Goal: Task Accomplishment & Management: Manage account settings

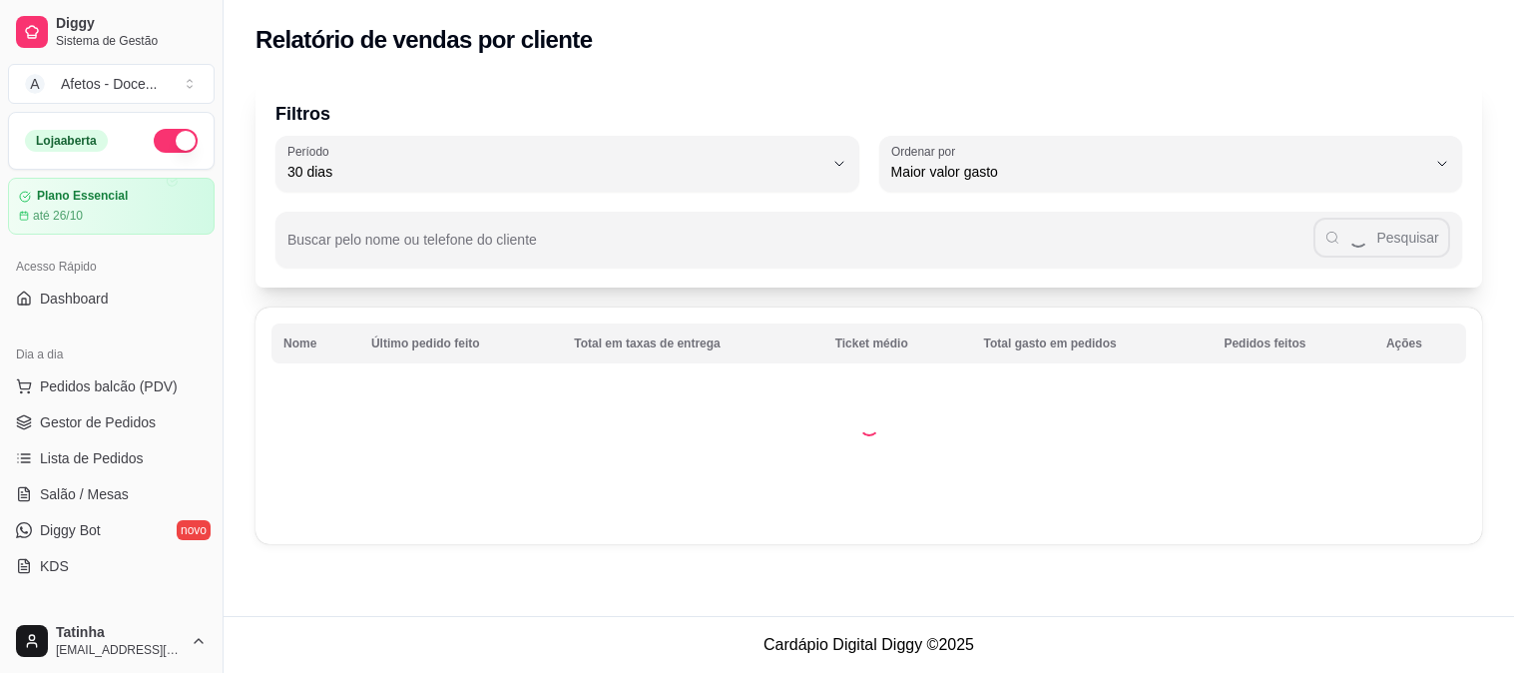
select select "30"
select select "HIGHEST_TOTAL_SPENT_WITH_ORDERS"
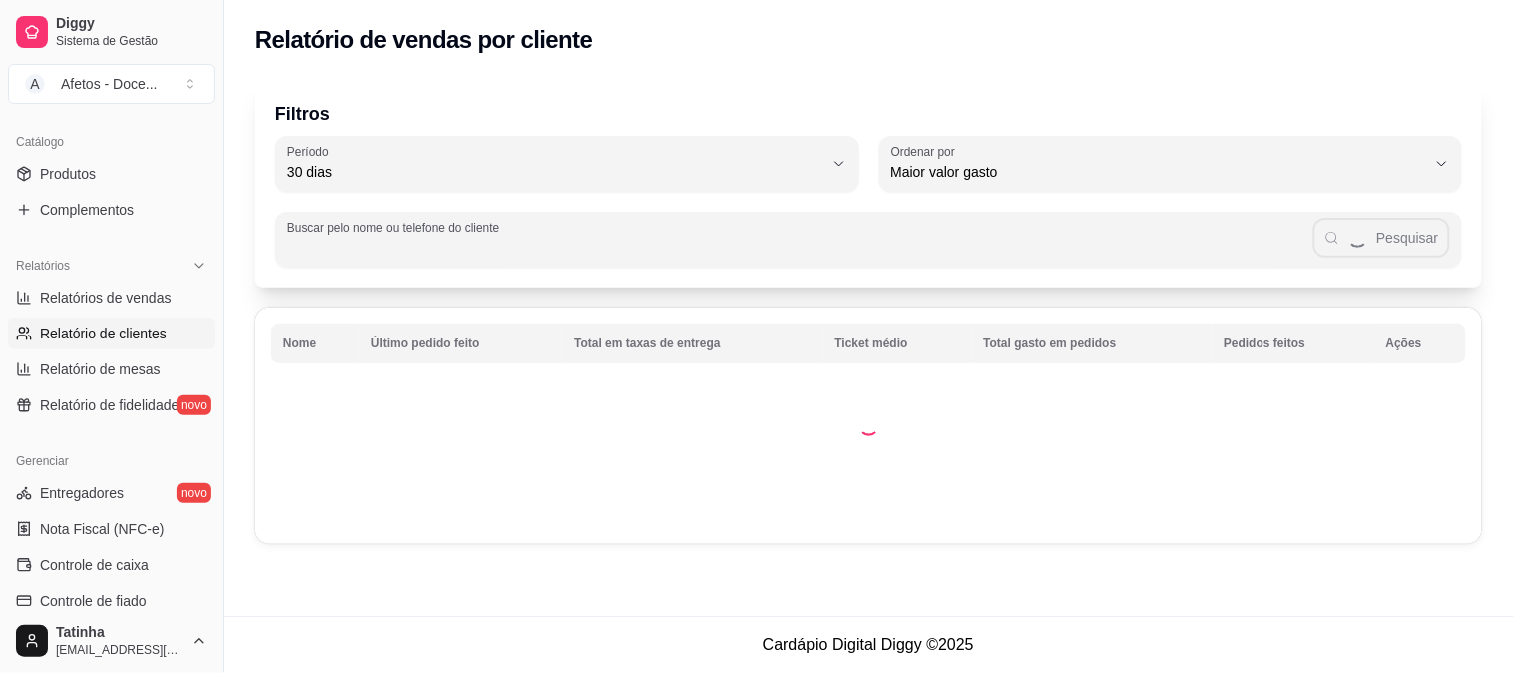
click at [369, 253] on input "Buscar pelo nome ou telefone do cliente" at bounding box center [800, 248] width 1026 height 20
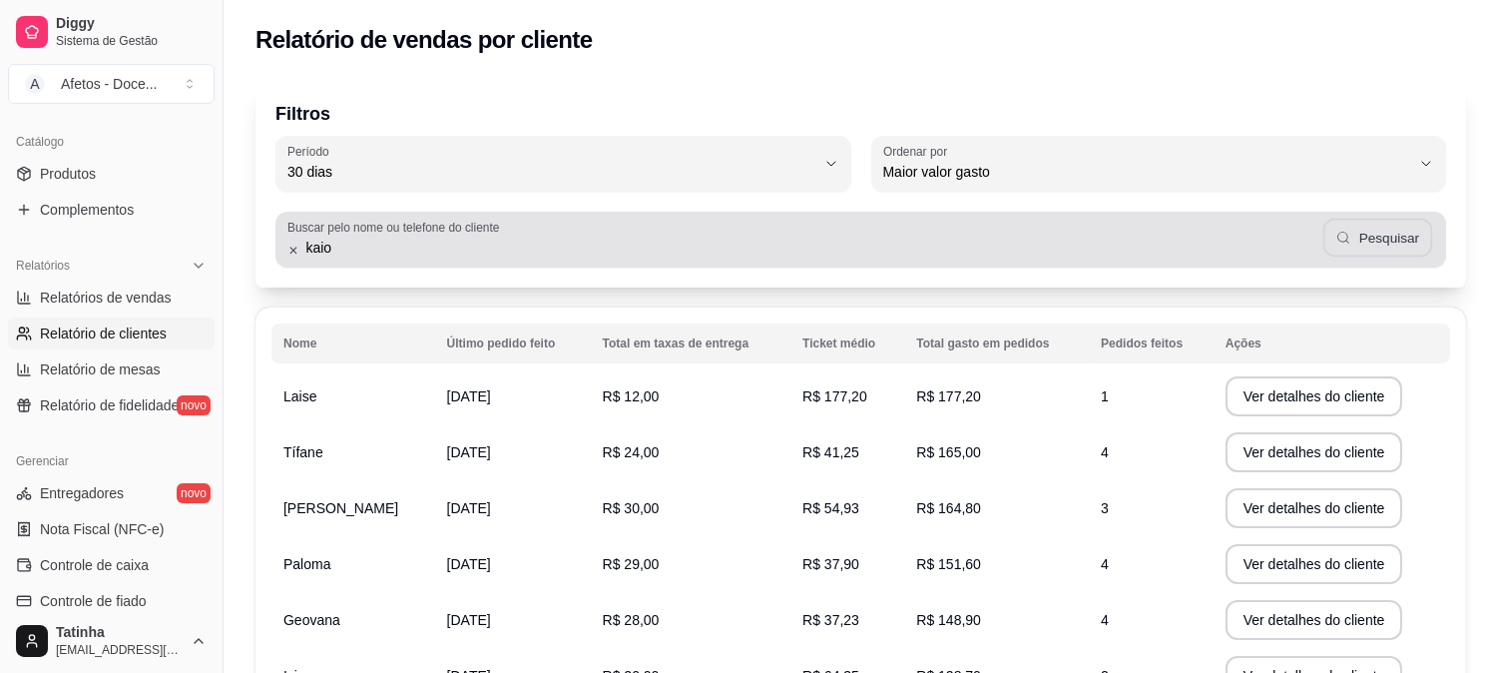
click at [1384, 233] on button "Pesquisar" at bounding box center [1377, 238] width 109 height 39
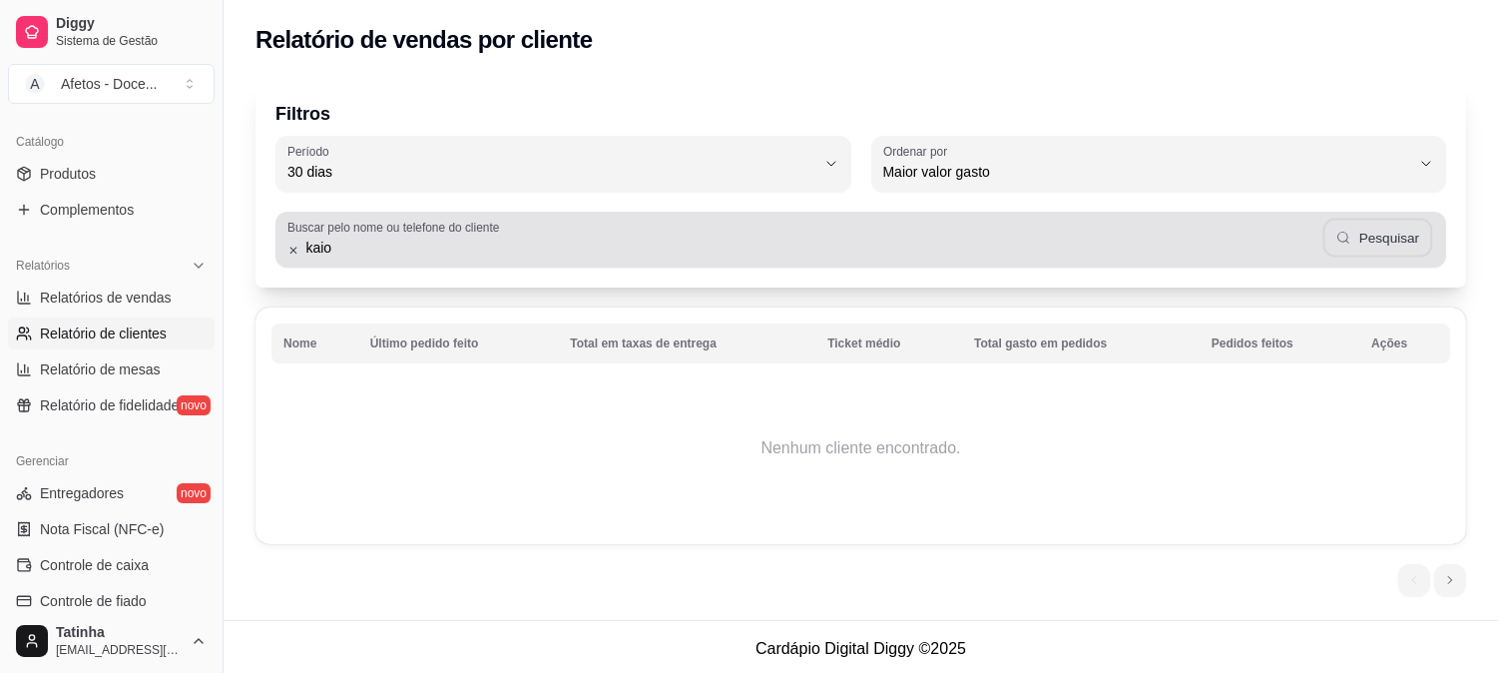
click at [1382, 235] on button "Pesquisar" at bounding box center [1377, 238] width 109 height 39
click at [453, 266] on div "Buscar pelo nome ou telefone do cliente kaio Pesquisar" at bounding box center [860, 240] width 1171 height 56
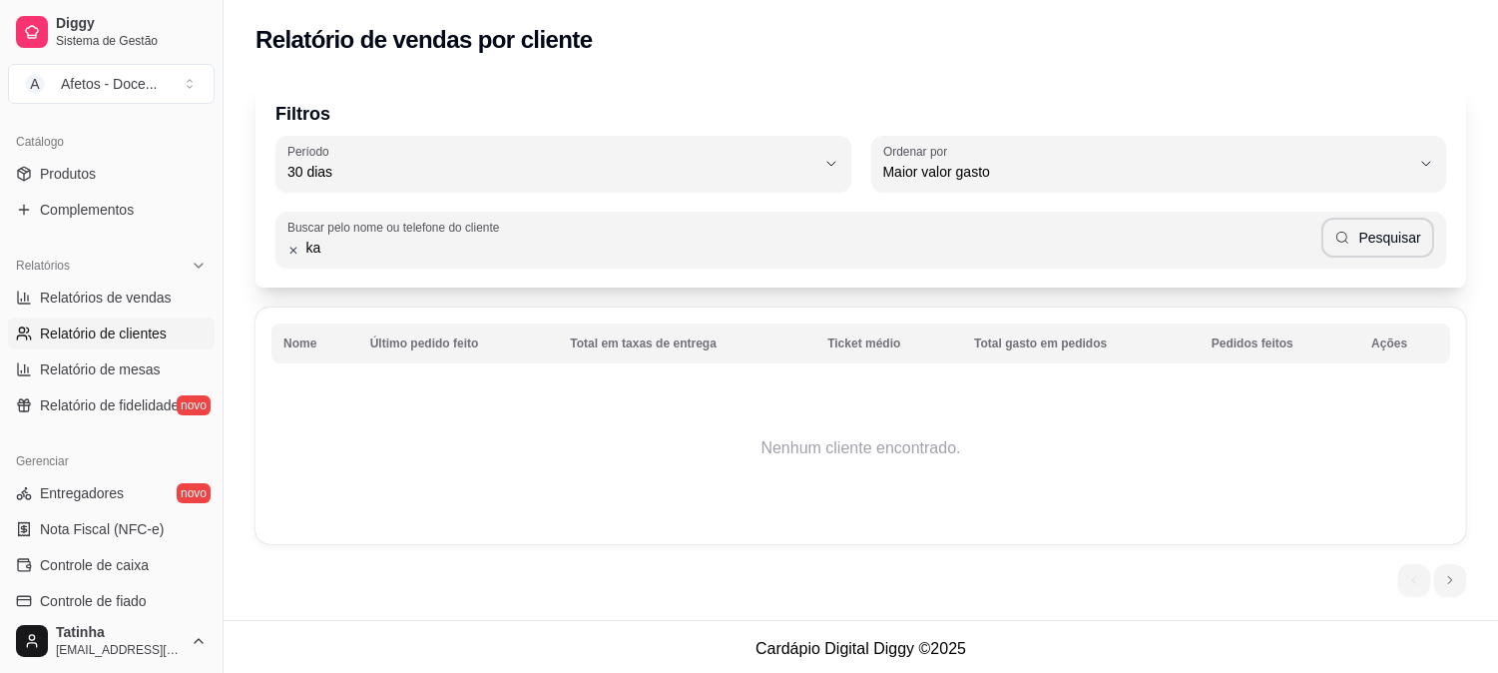
type input "k"
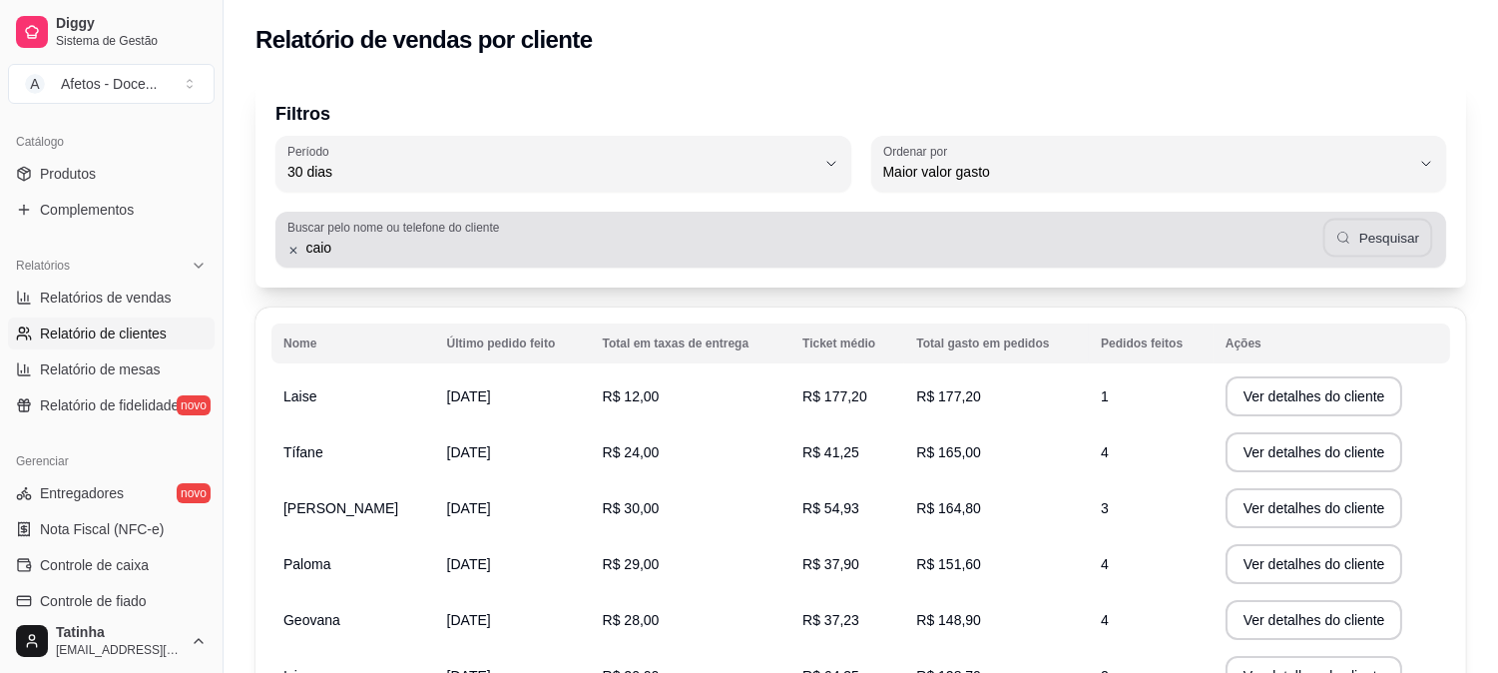
click at [1348, 235] on icon "button" at bounding box center [1344, 238] width 16 height 16
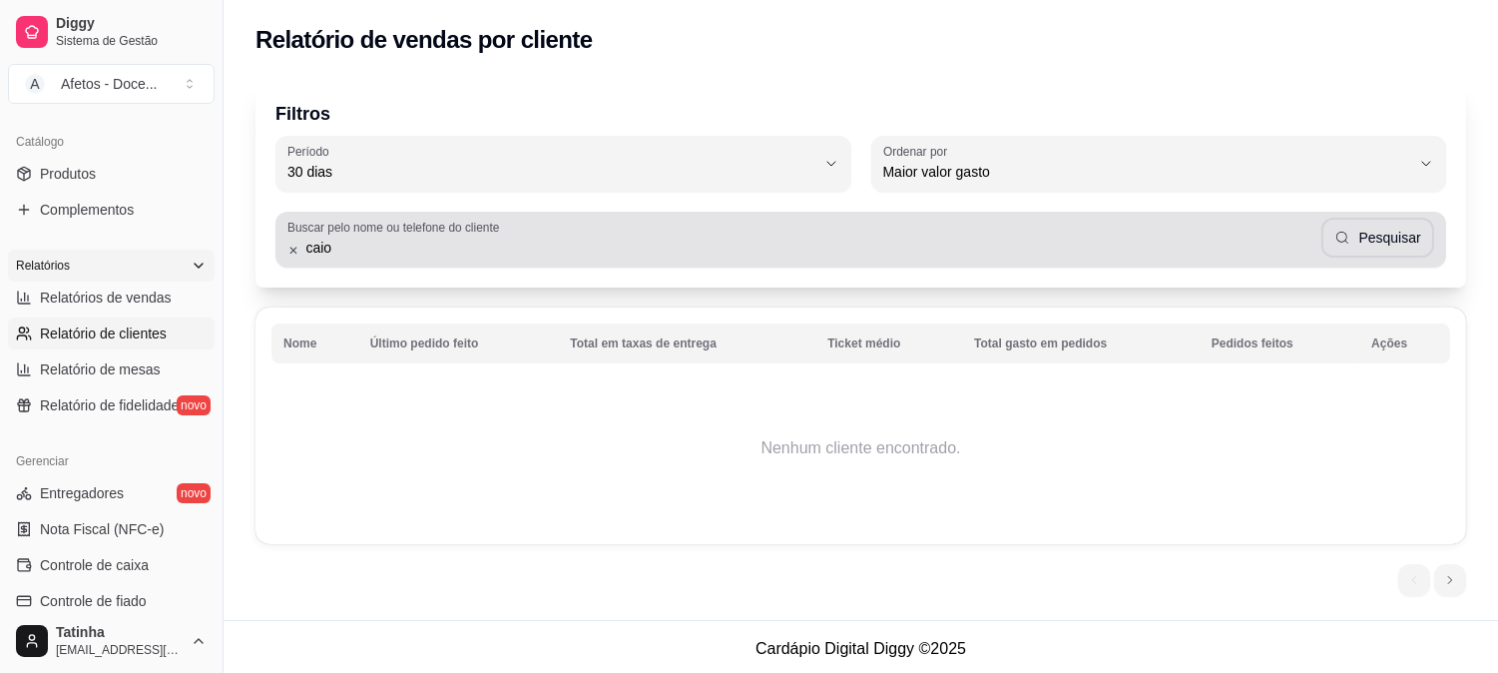
drag, startPoint x: 616, startPoint y: 262, endPoint x: 32, endPoint y: 248, distance: 584.0
click at [32, 248] on div "Diggy Sistema de Gestão A Afetos - Doce ... Loja aberta Plano Essencial até 26/…" at bounding box center [749, 338] width 1498 height 677
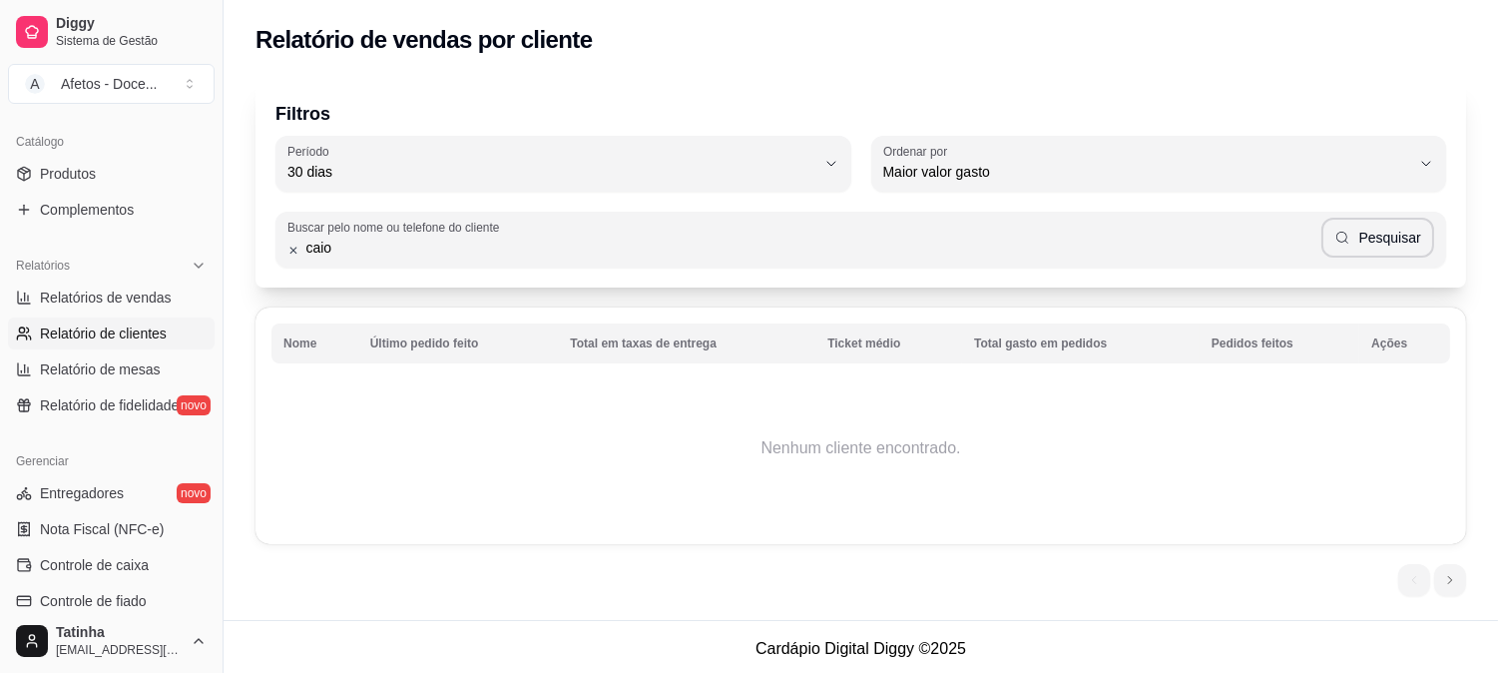
click at [349, 240] on input "caio" at bounding box center [810, 248] width 1022 height 20
type input "c"
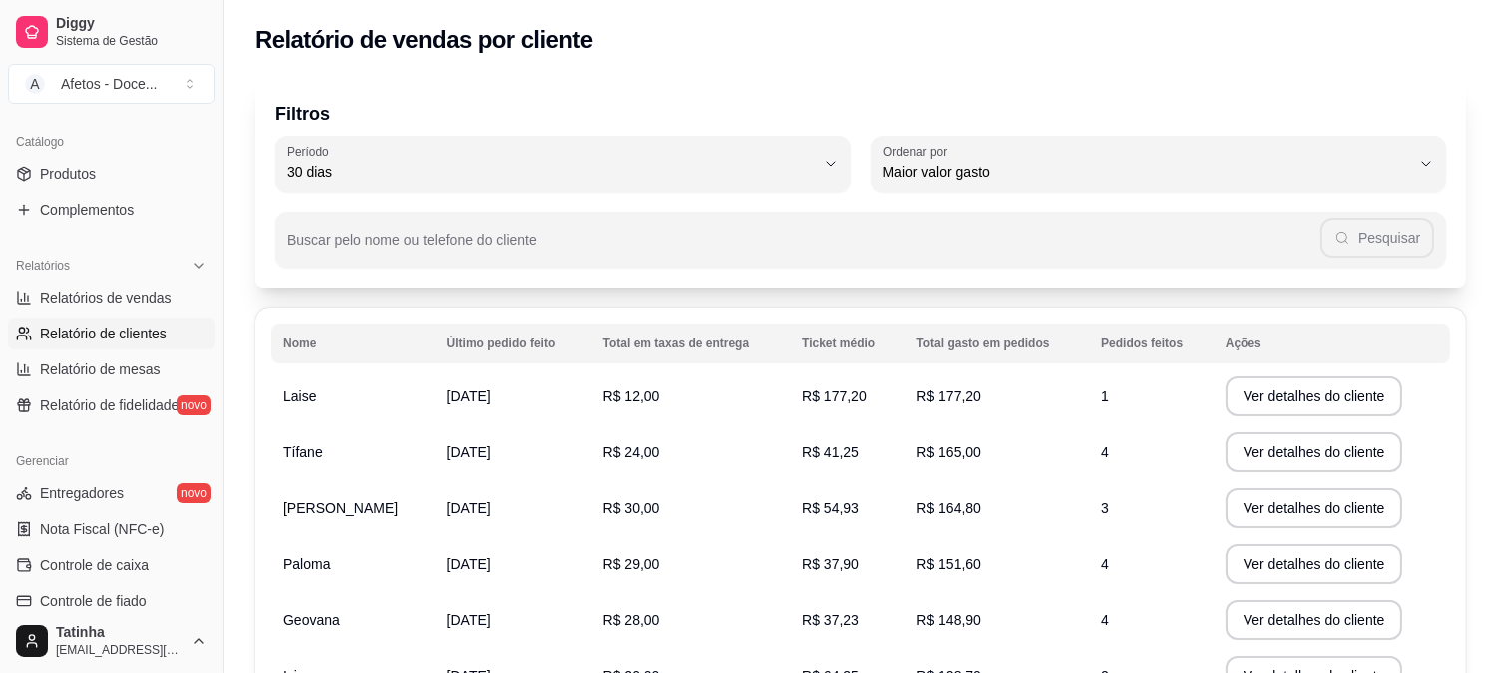
click at [1449, 323] on table "Nome Último pedido feito Total em taxas de entrega Ticket médio Total gasto em …" at bounding box center [860, 625] width 1179 height 604
click at [695, 240] on input "Buscar pelo nome ou telefone do cliente" at bounding box center [803, 248] width 1033 height 20
type input "88553540"
click at [1384, 235] on button "Pesquisar" at bounding box center [1377, 238] width 113 height 40
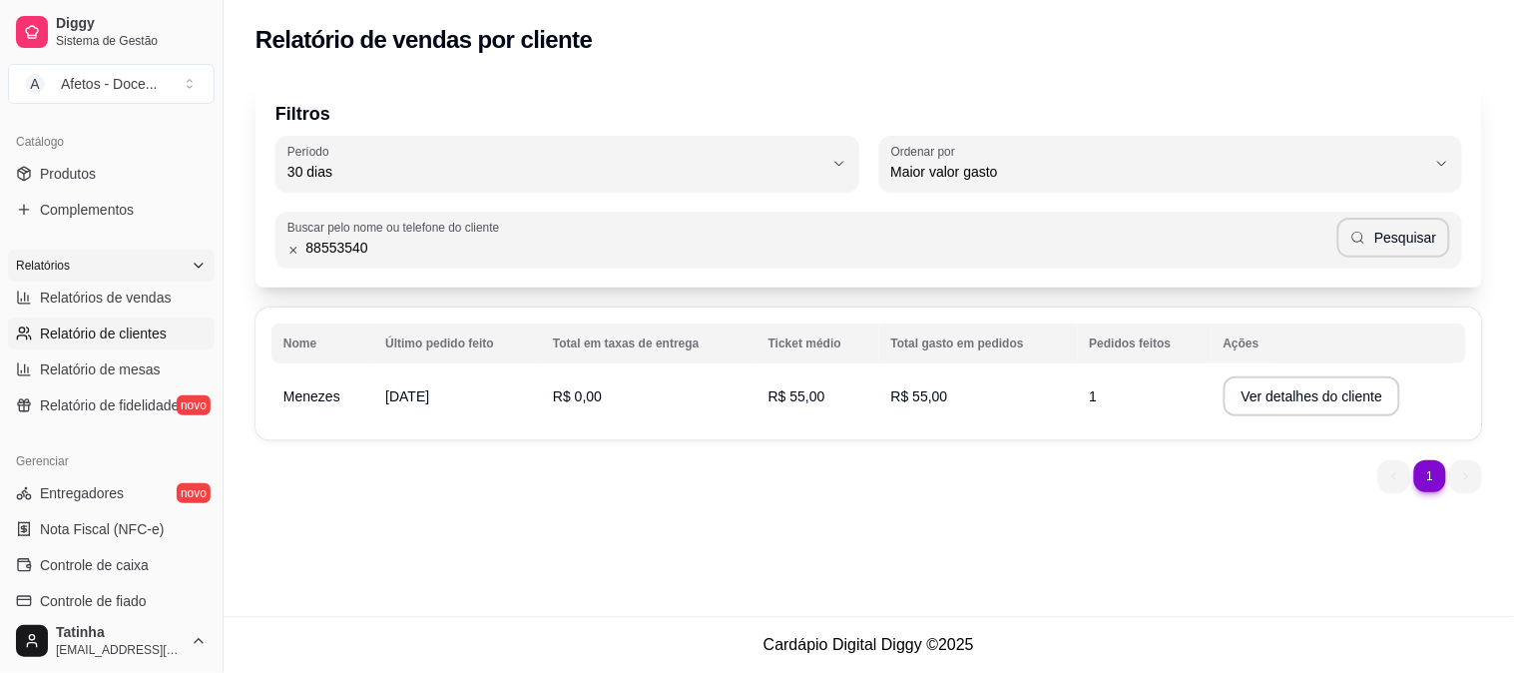
drag, startPoint x: 512, startPoint y: 247, endPoint x: 15, endPoint y: 252, distance: 497.0
click at [15, 252] on div "Diggy Sistema de Gestão A Afetos - Doce ... Loja aberta Plano Essencial até 26/…" at bounding box center [757, 336] width 1514 height 673
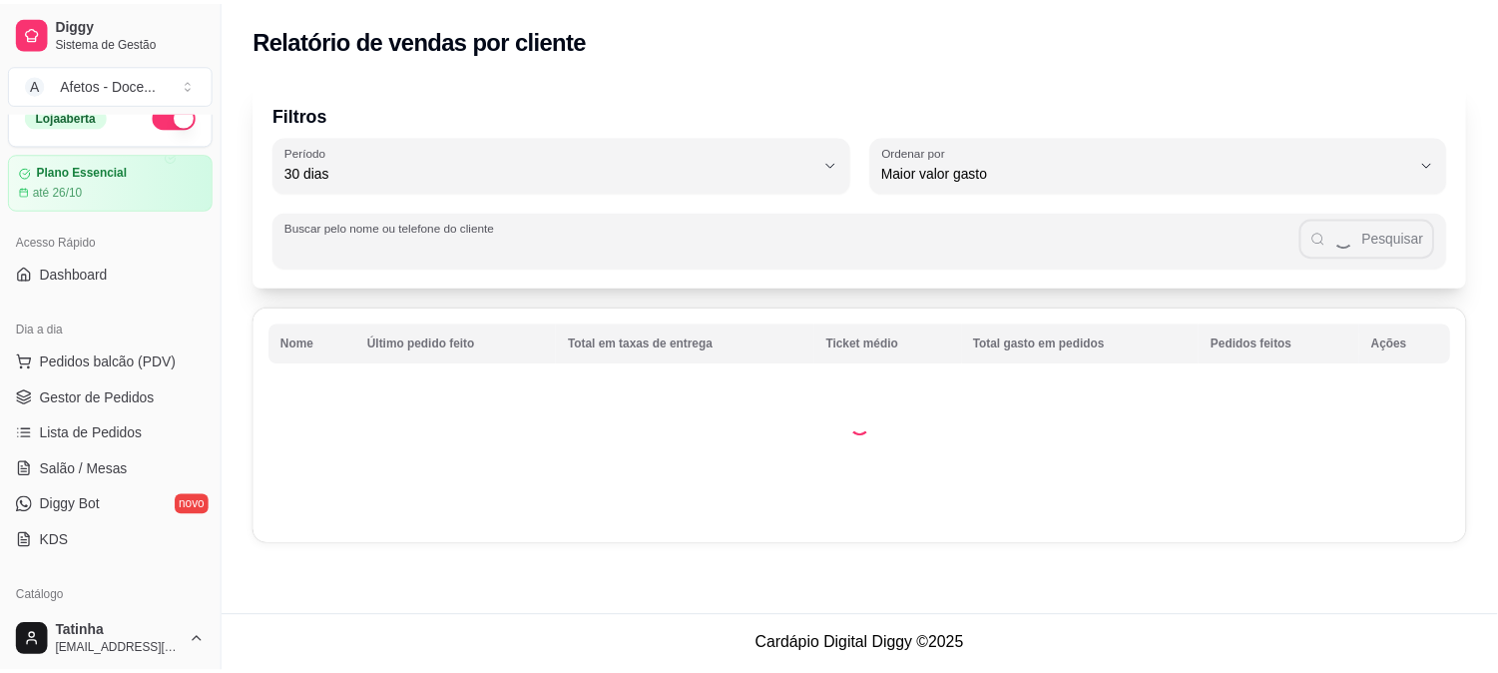
scroll to position [0, 0]
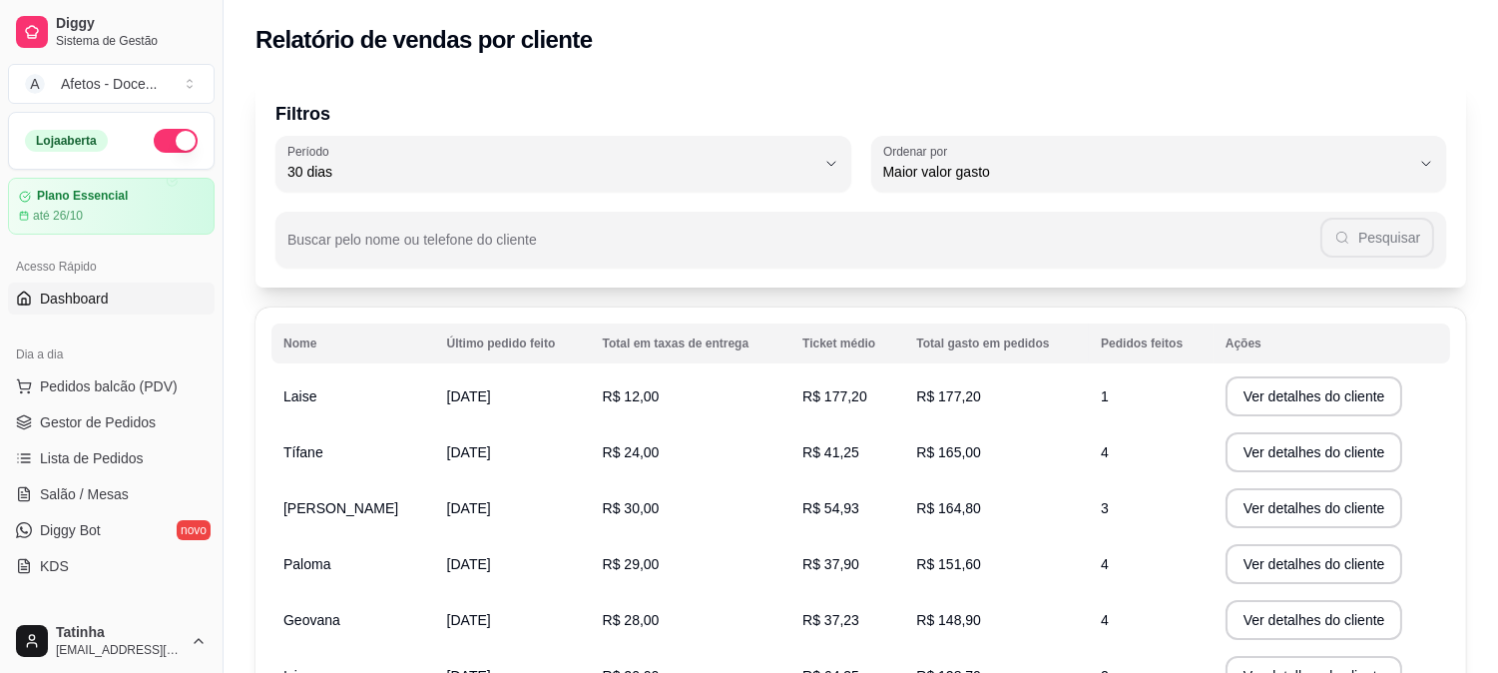
click at [84, 302] on span "Dashboard" at bounding box center [74, 298] width 69 height 20
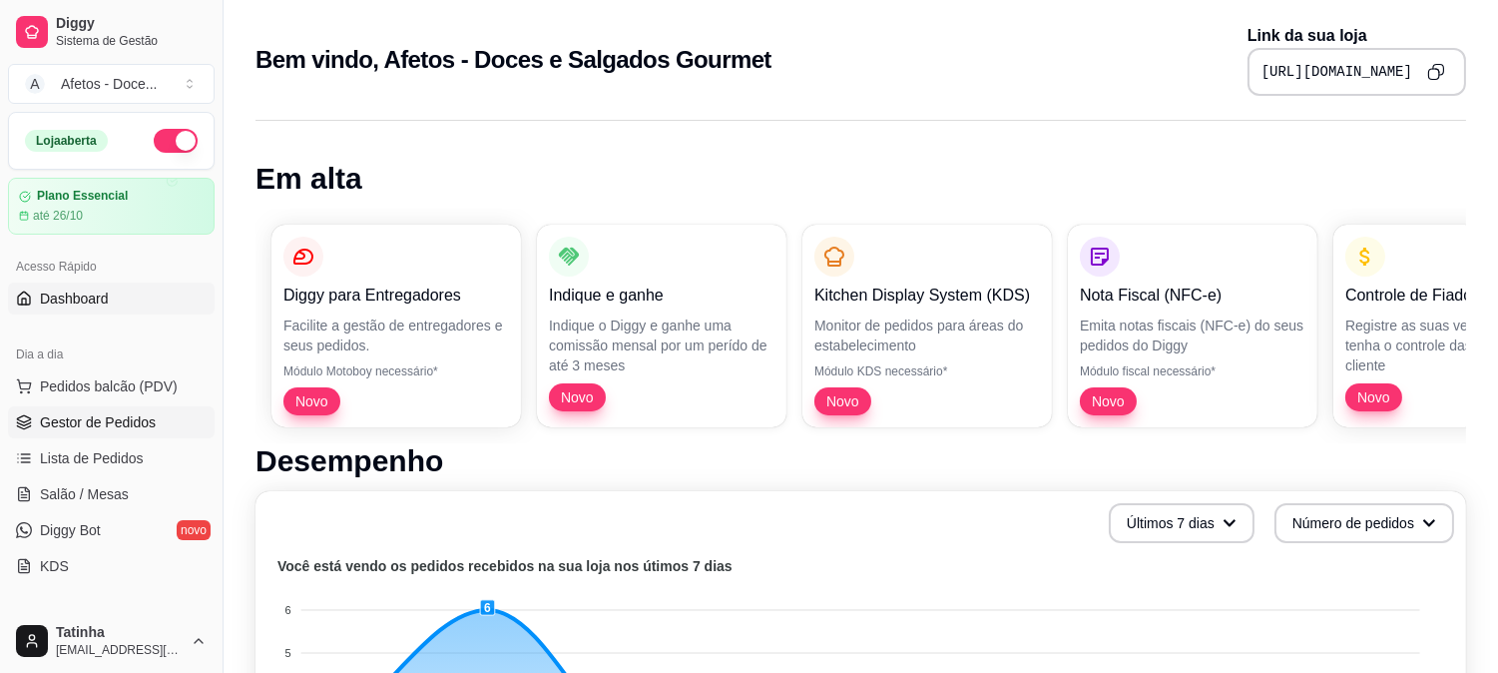
scroll to position [350, 0]
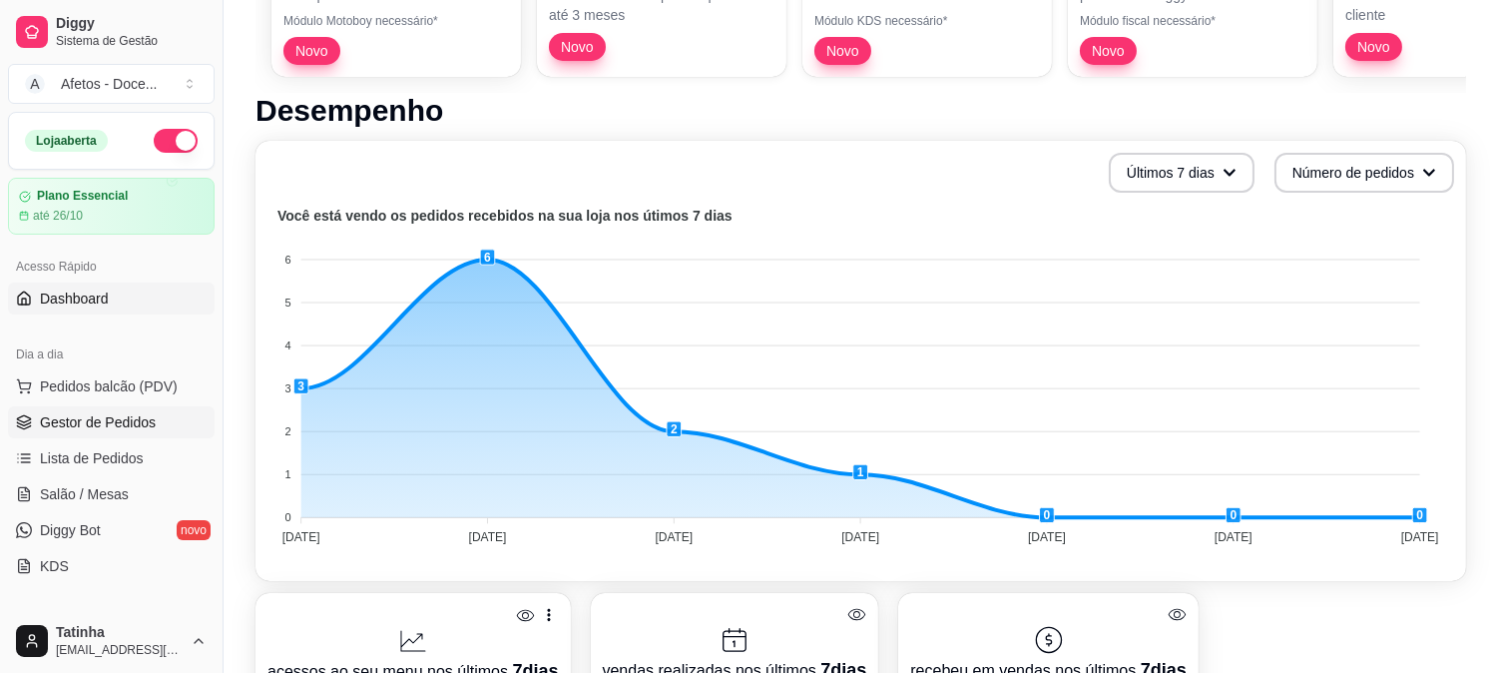
click at [80, 413] on span "Gestor de Pedidos" at bounding box center [98, 422] width 116 height 20
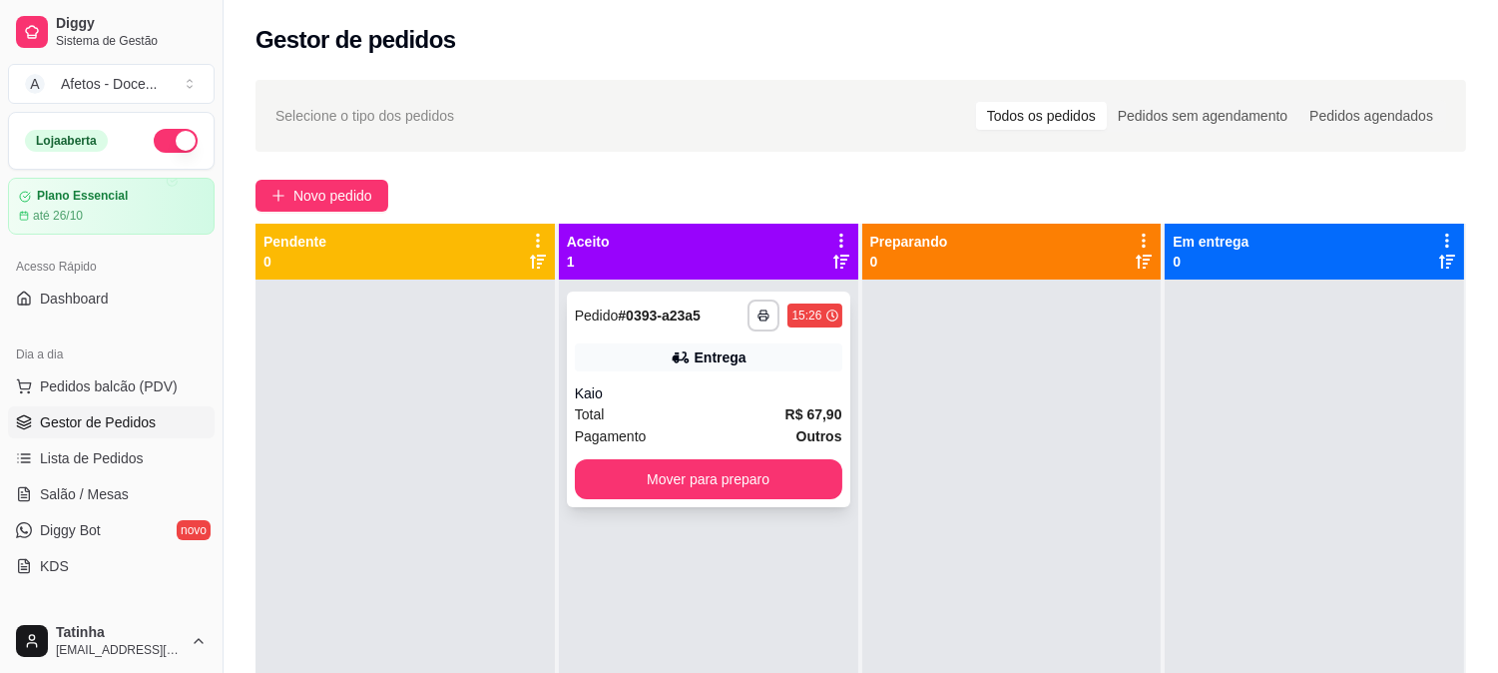
click at [656, 429] on div "Pagamento Outros" at bounding box center [708, 436] width 267 height 22
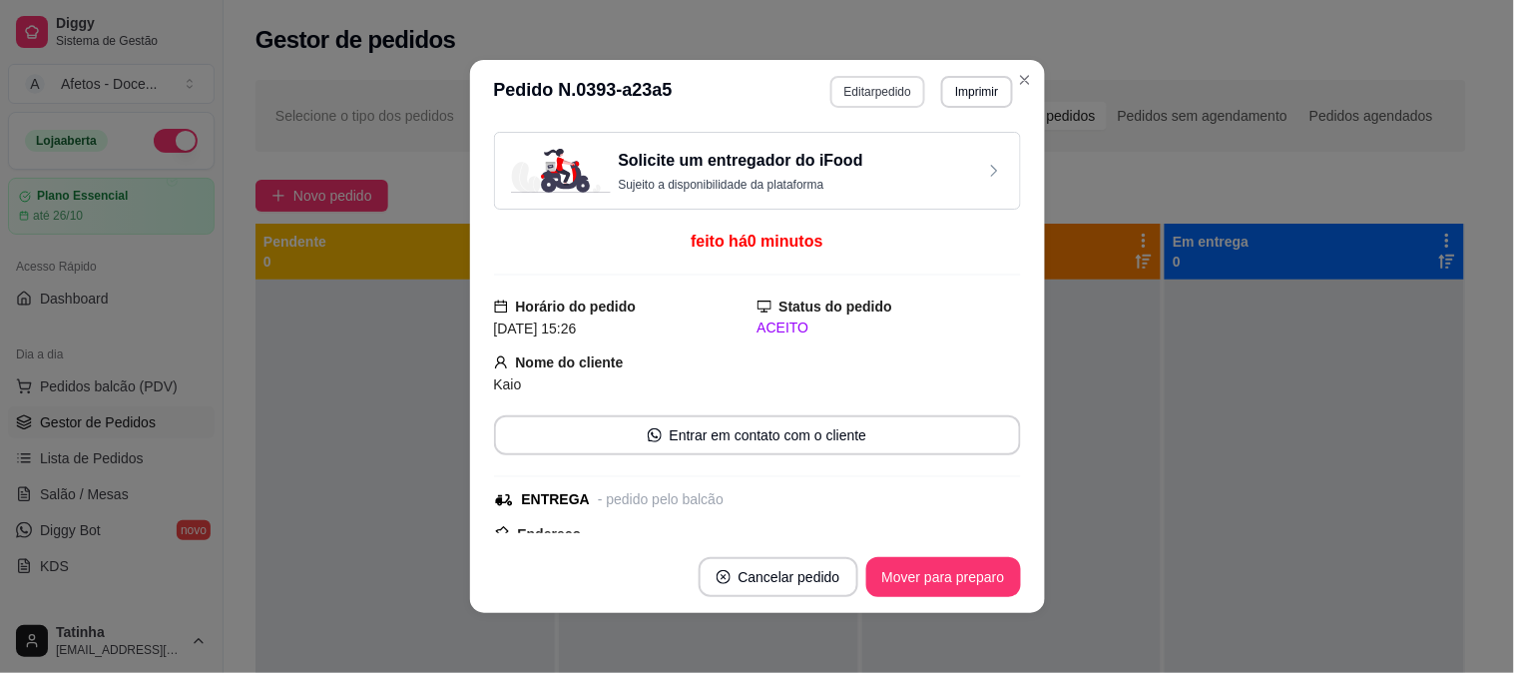
click at [858, 95] on button "Editar pedido" at bounding box center [877, 92] width 95 height 32
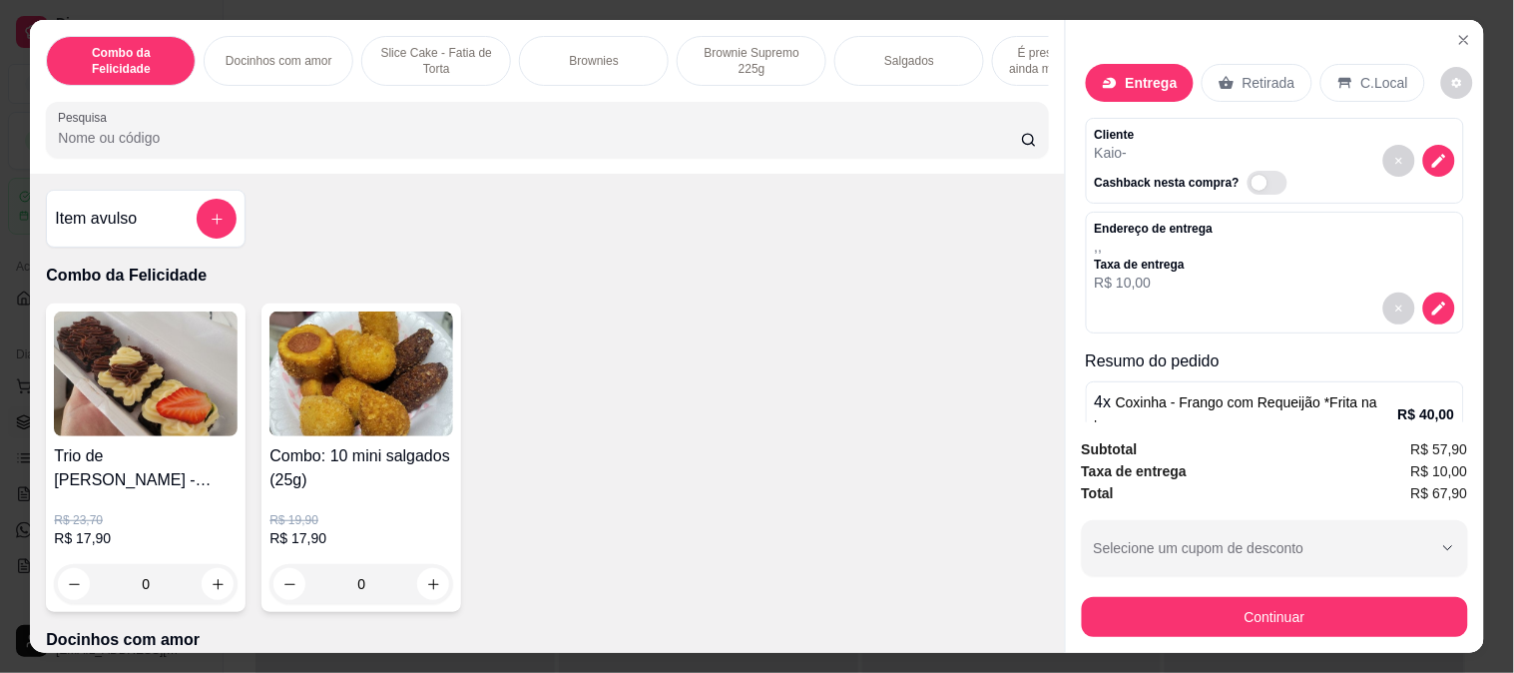
click at [1152, 82] on p "Entrega" at bounding box center [1152, 83] width 52 height 20
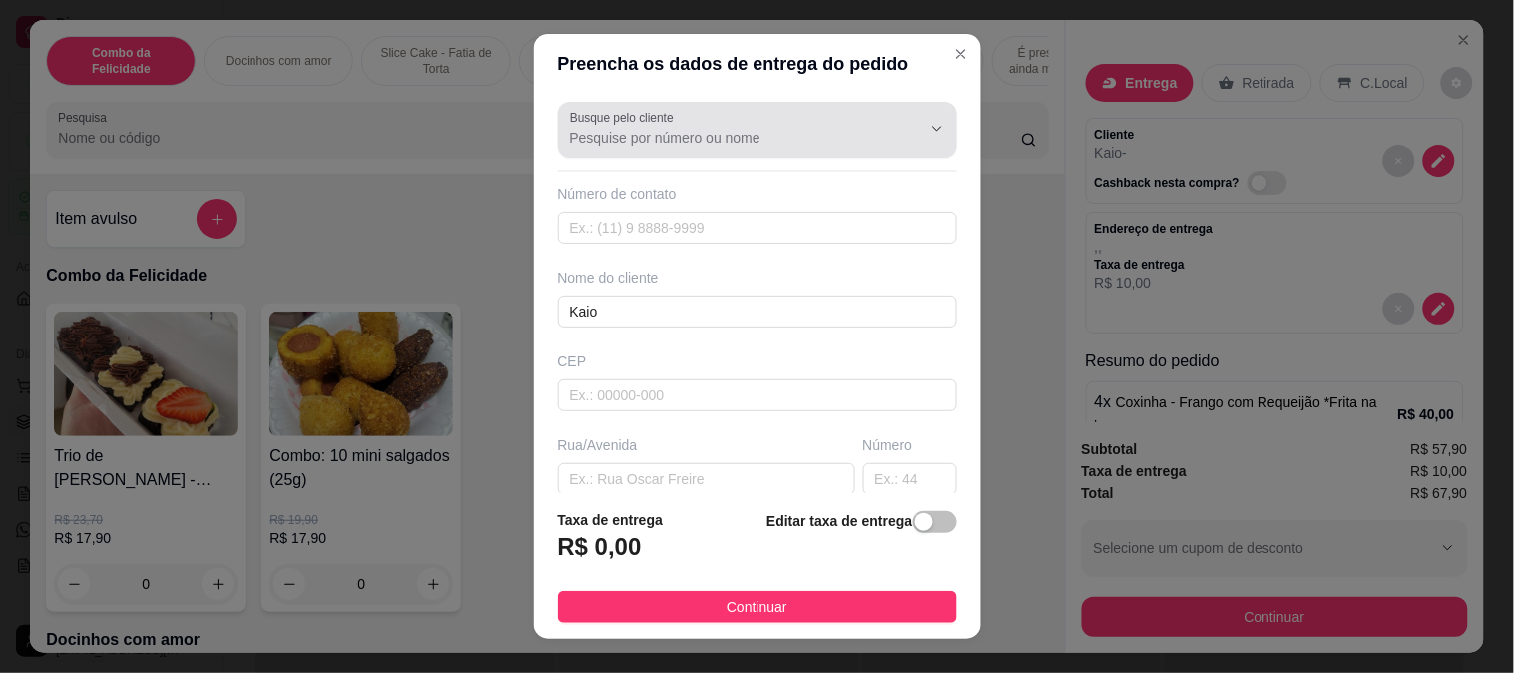
click at [745, 133] on input "Busque pelo cliente" at bounding box center [729, 138] width 319 height 20
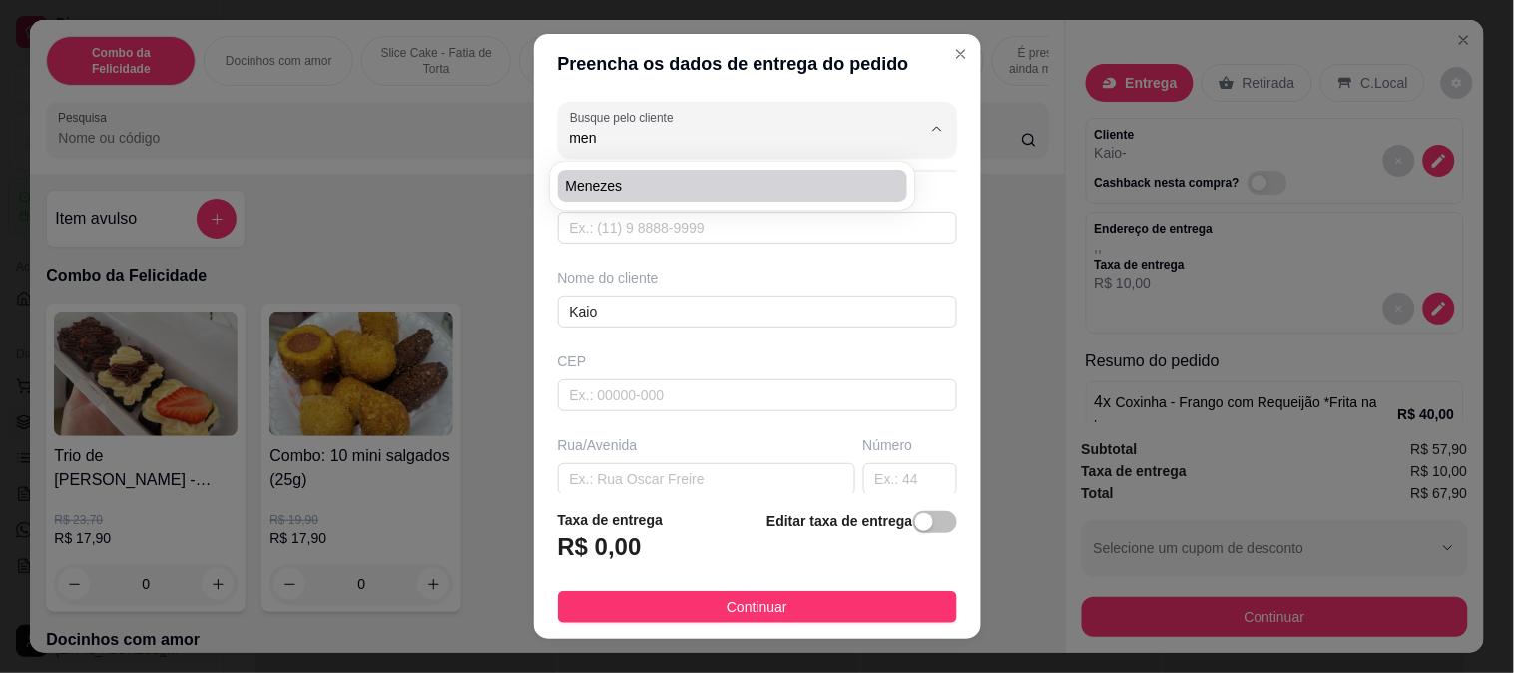
click at [707, 177] on span "Menezes" at bounding box center [723, 186] width 314 height 20
type input "Menezes"
type input "71988553540"
type input "Menezes"
type input "[GEOGRAPHIC_DATA]"
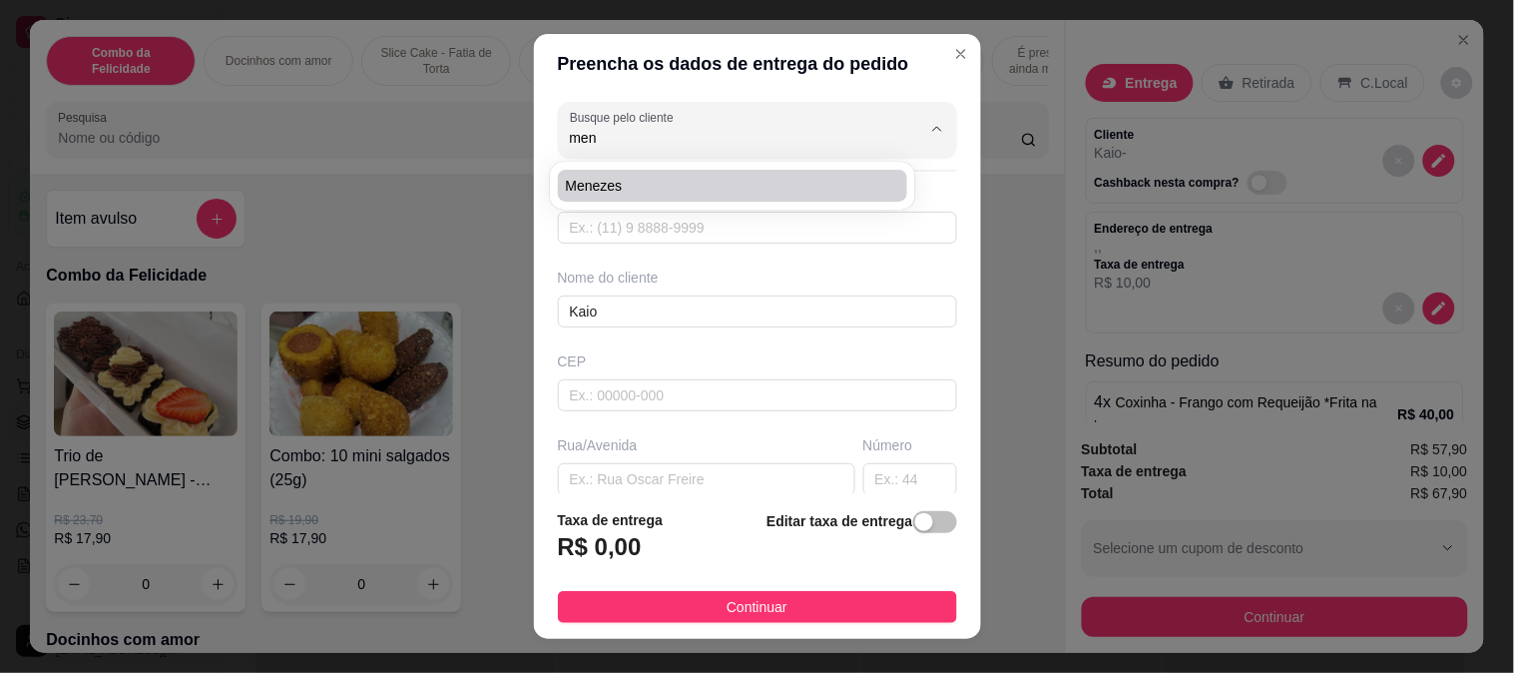
type input "12"
type input "Paripe"
type input "Salvador"
type input "Cocisa - campo da fazendinha"
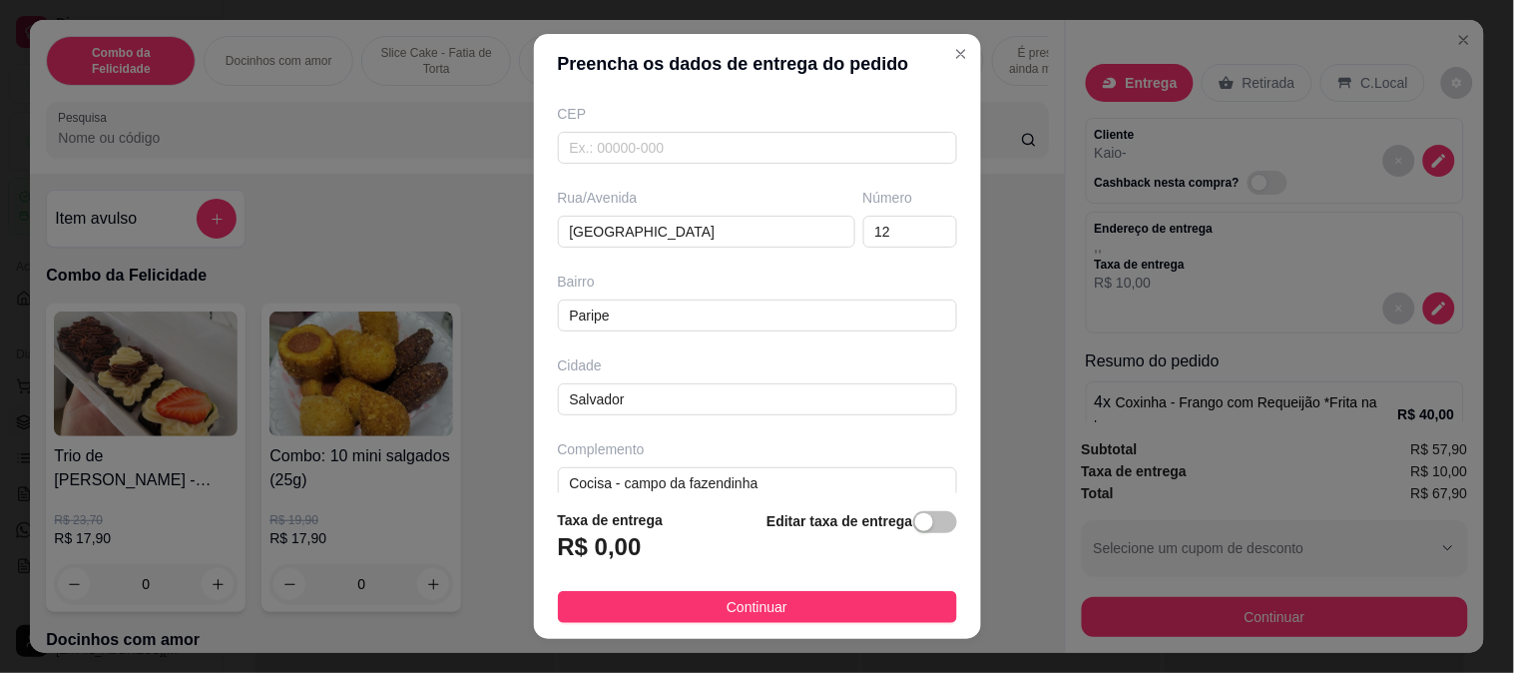
scroll to position [273, 0]
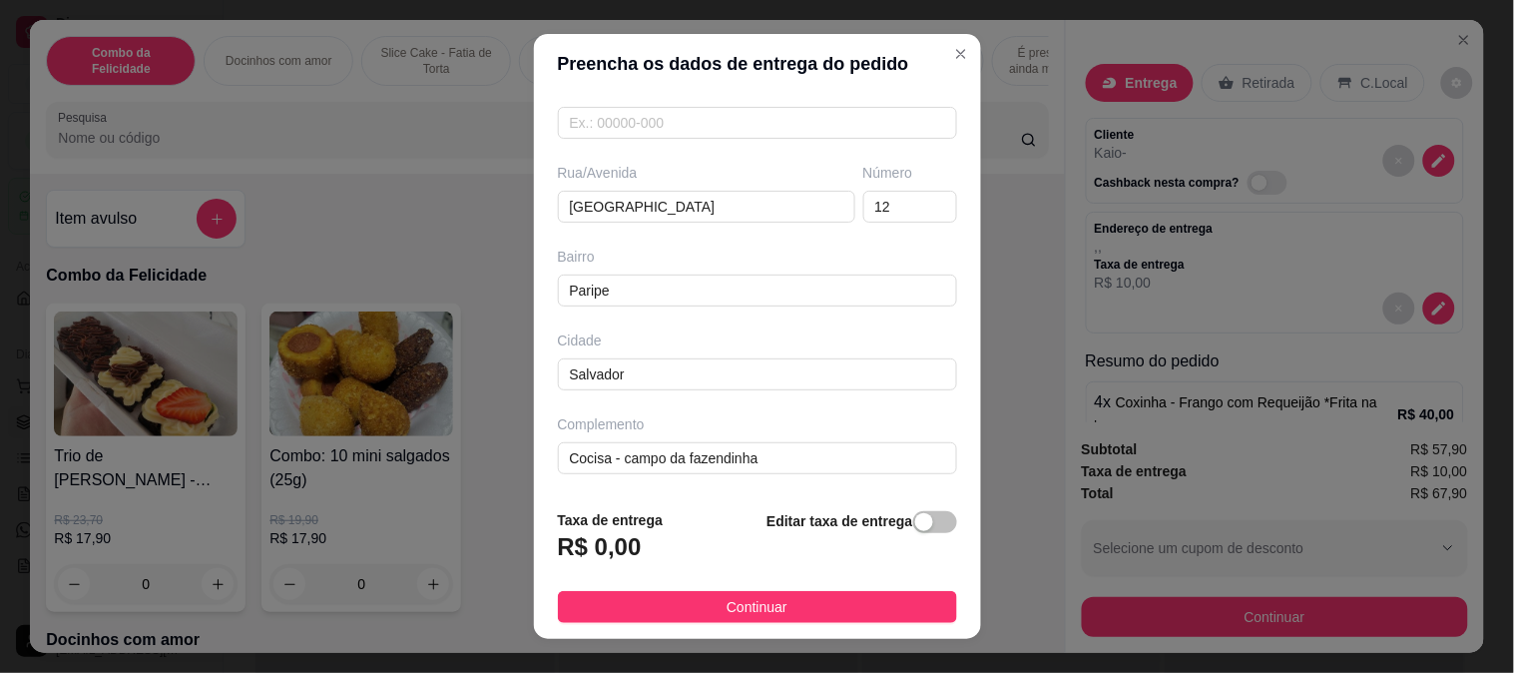
type input "Menezes"
click at [744, 349] on div "Cidade" at bounding box center [757, 340] width 399 height 20
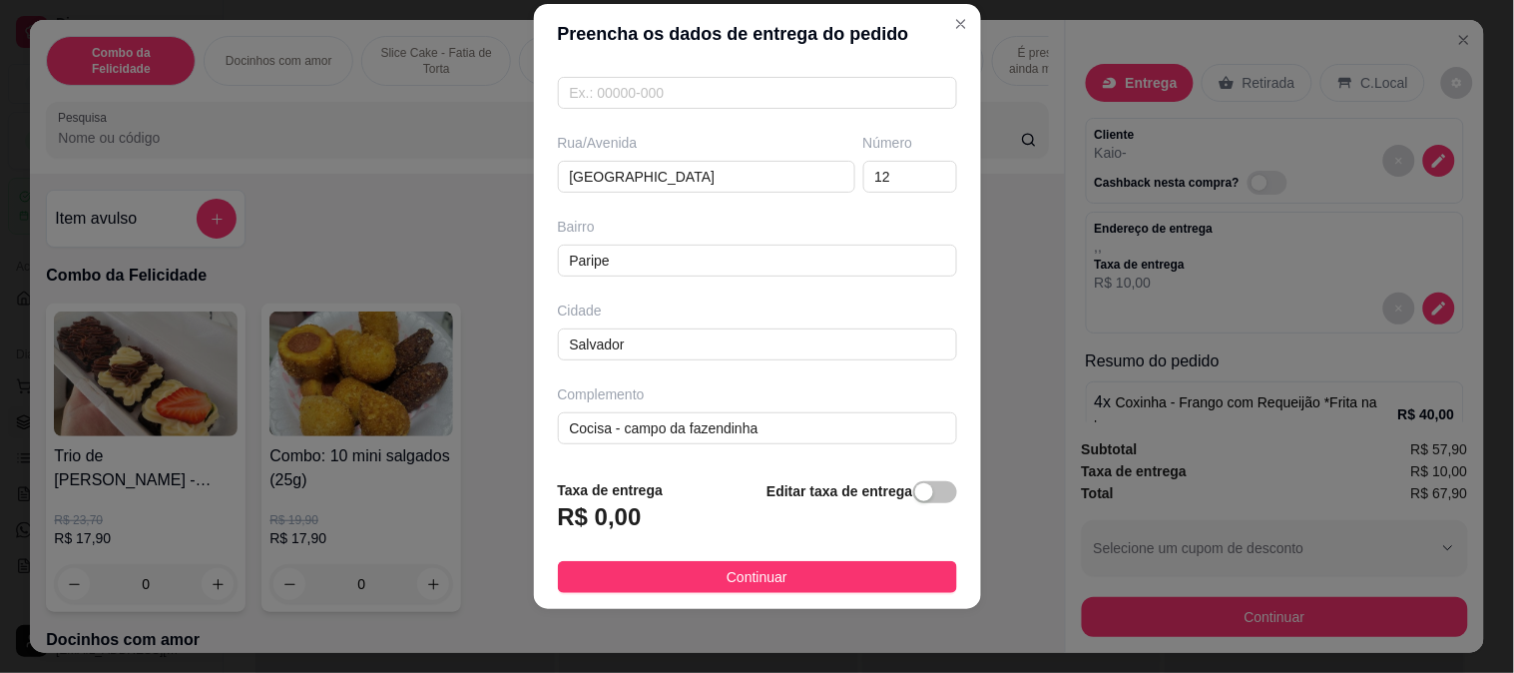
click at [895, 481] on div "Editar taxa de entrega" at bounding box center [861, 512] width 190 height 66
click at [915, 484] on div "button" at bounding box center [924, 492] width 18 height 18
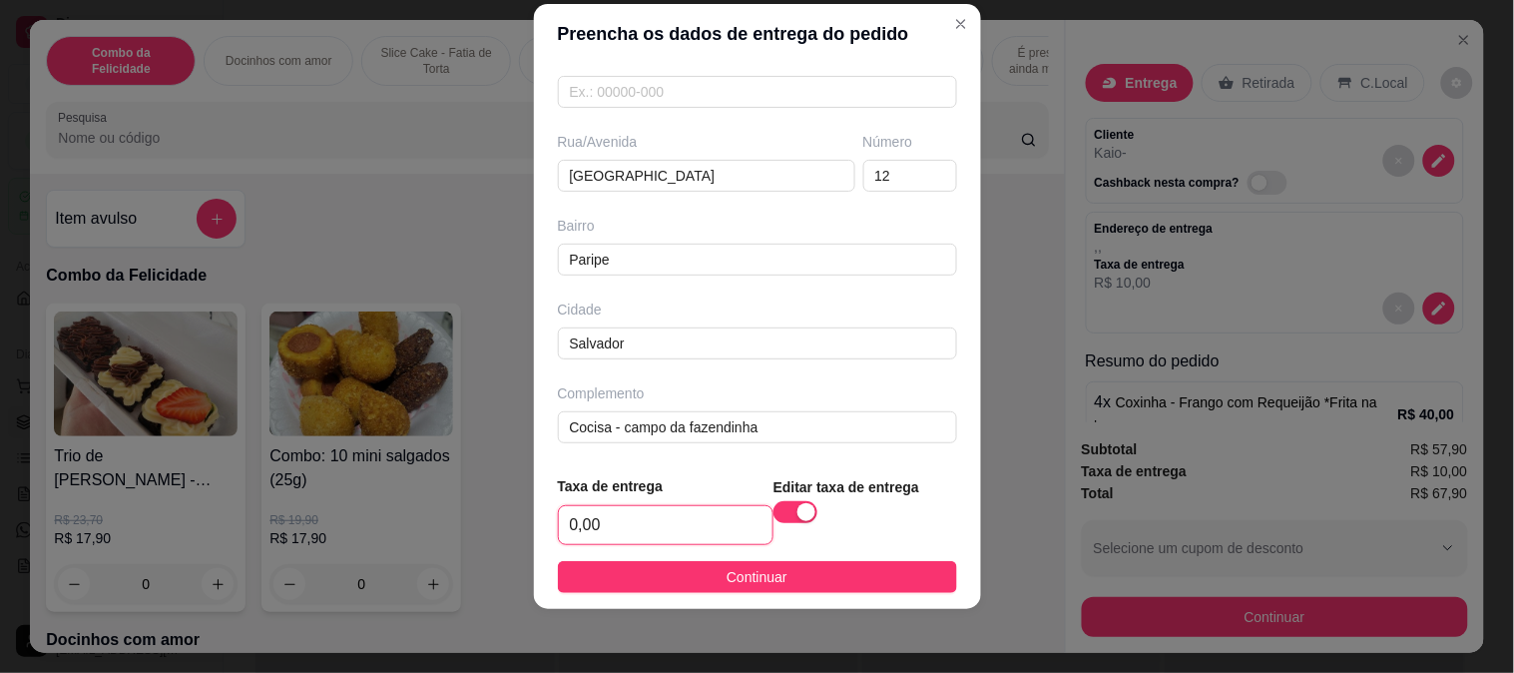
click at [597, 524] on input "0,00" at bounding box center [666, 525] width 214 height 38
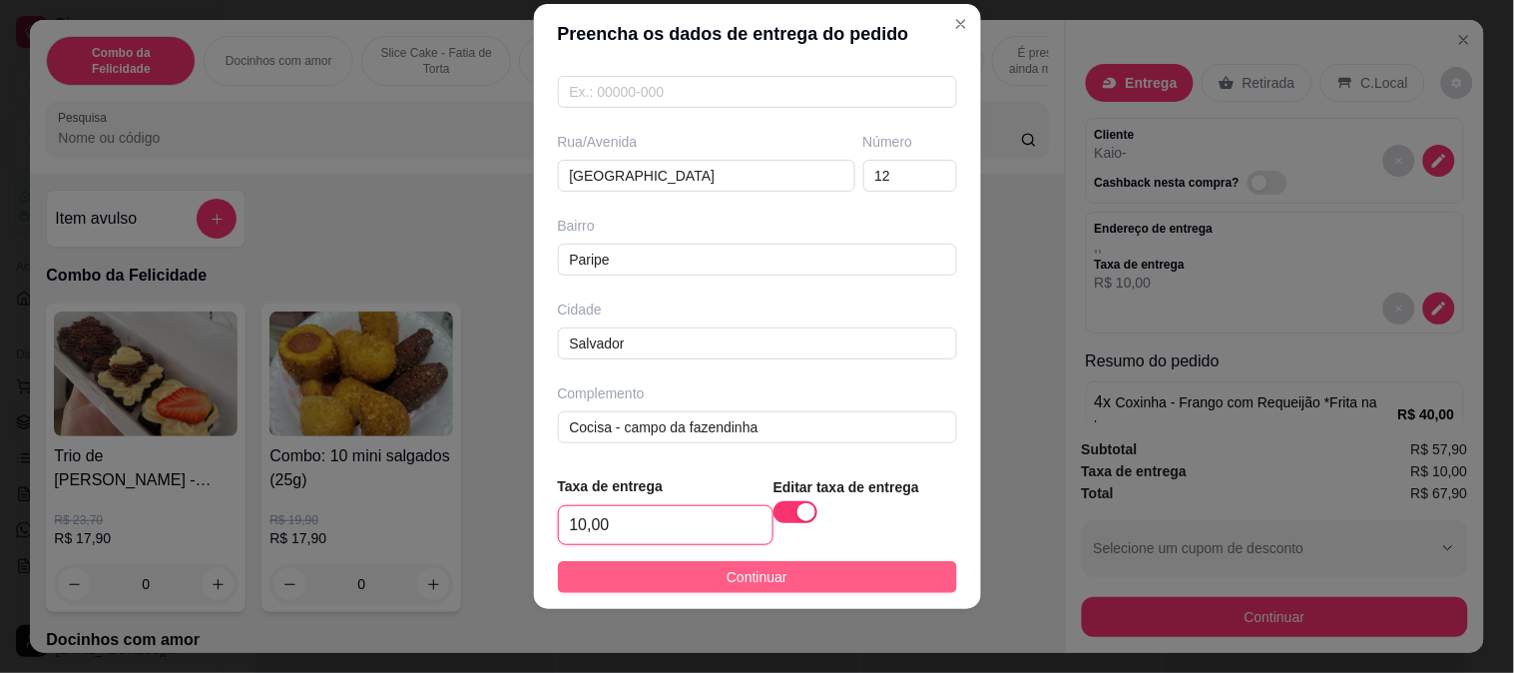
type input "10,00"
click at [700, 576] on button "Continuar" at bounding box center [757, 577] width 399 height 32
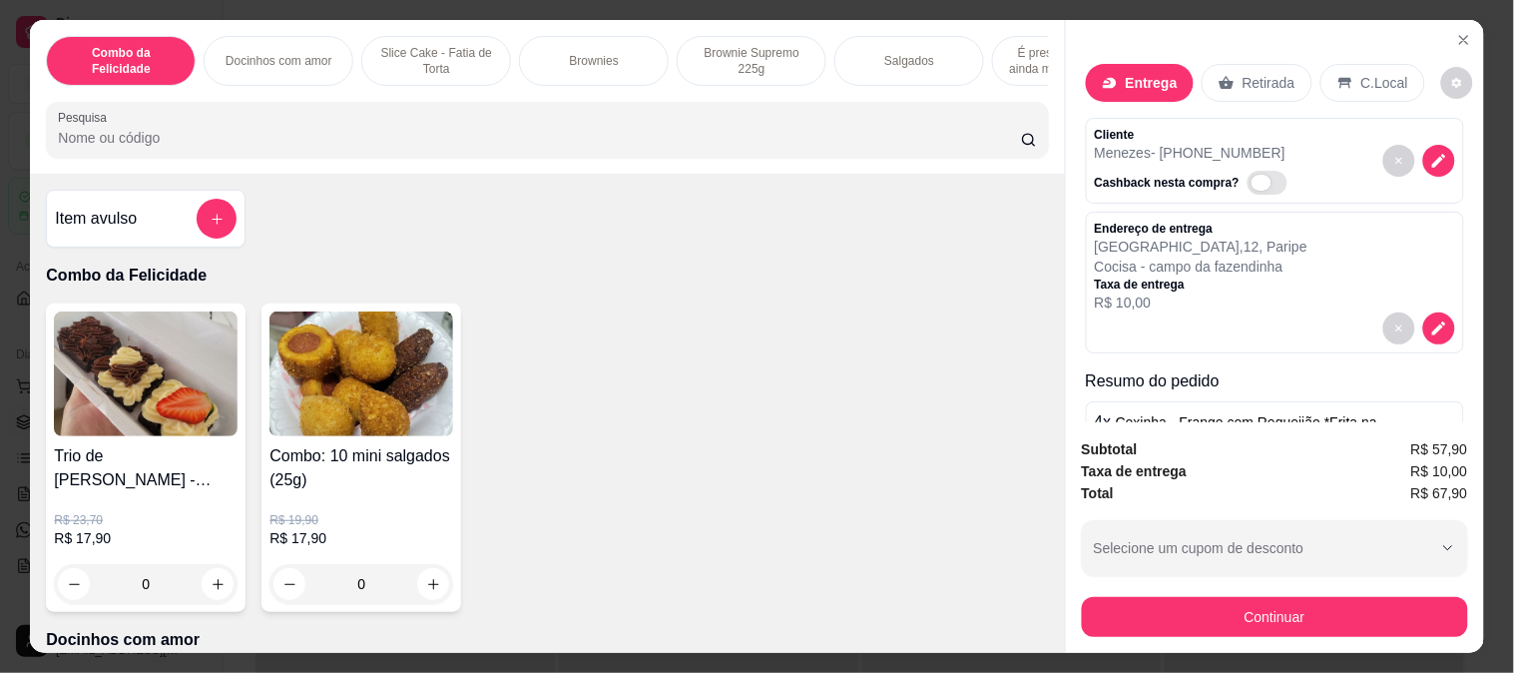
click at [1252, 175] on span "Automatic updates" at bounding box center [1262, 183] width 20 height 16
click at [1247, 187] on input "Automatic updates" at bounding box center [1253, 193] width 13 height 13
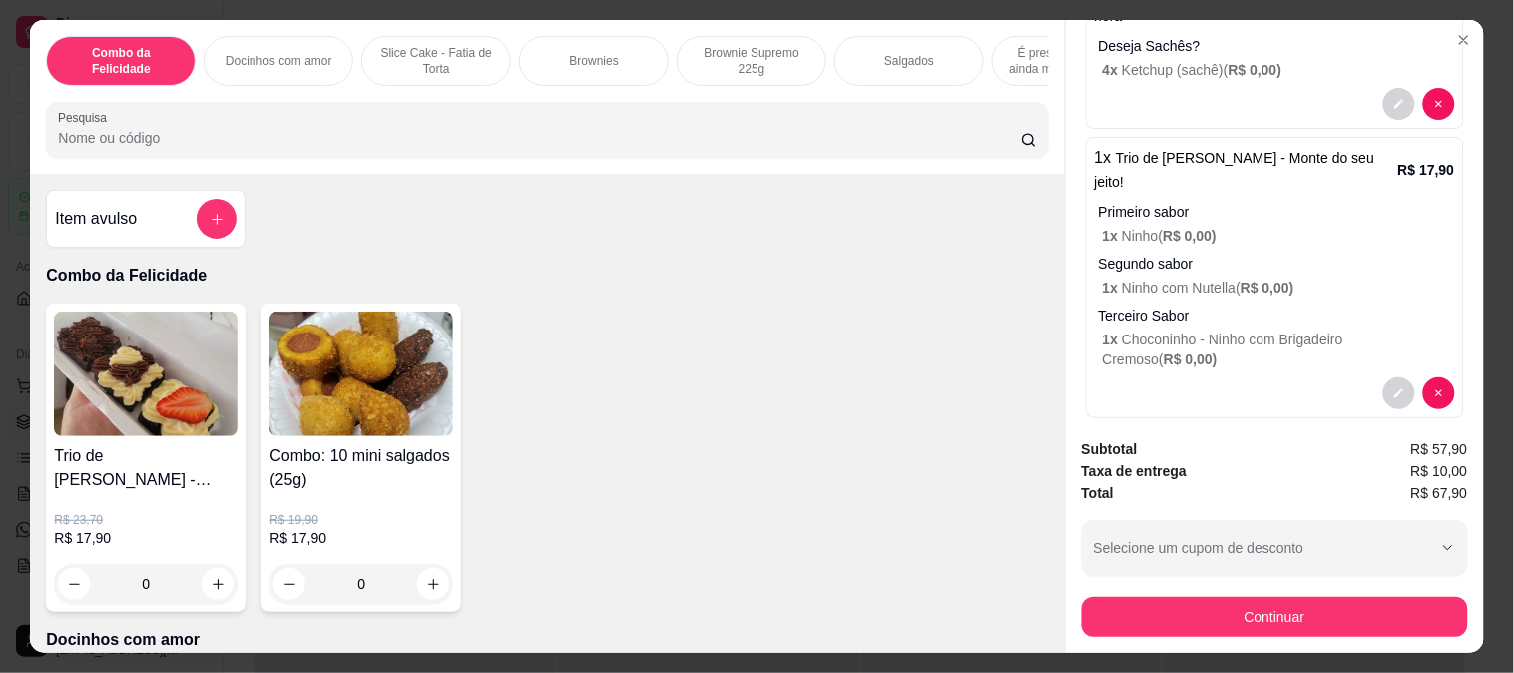
scroll to position [0, 0]
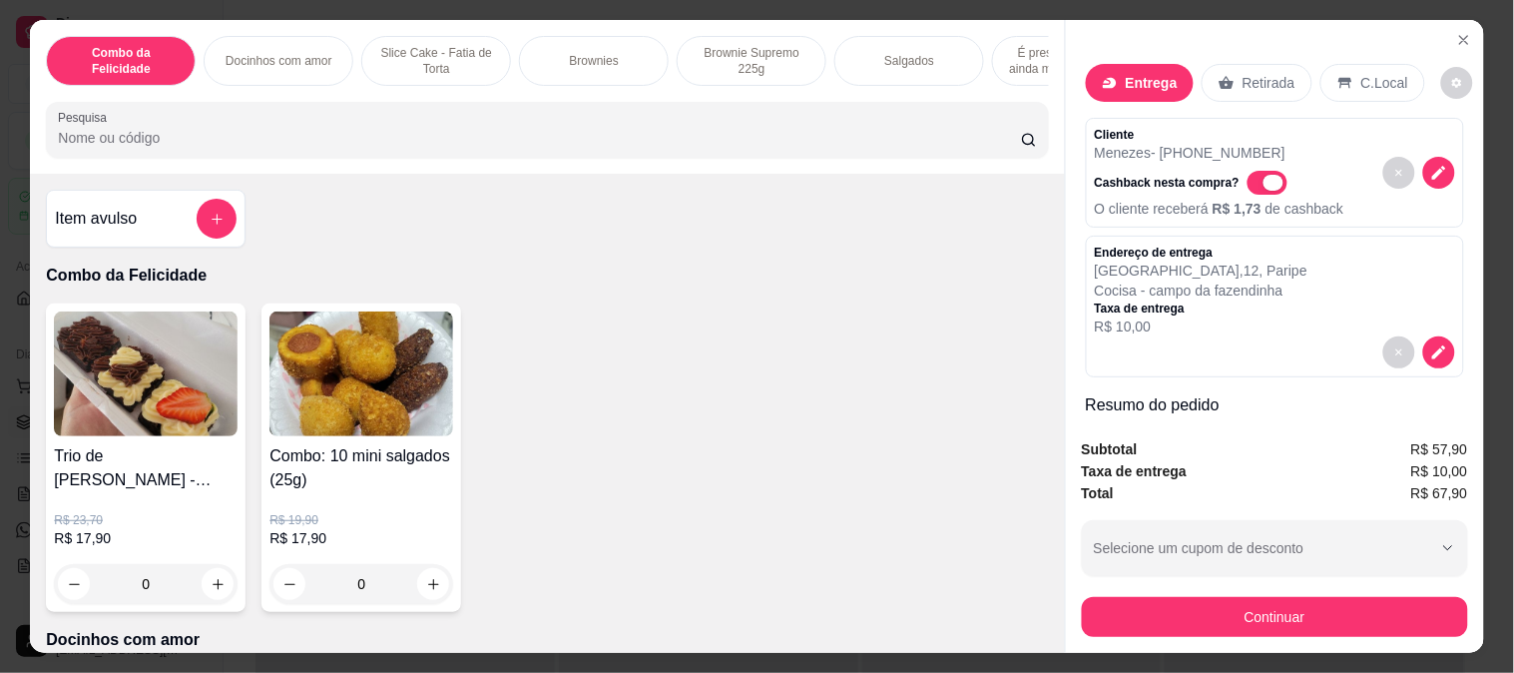
click at [1263, 171] on span "Automatic updates" at bounding box center [1268, 183] width 40 height 24
click at [1259, 187] on input "Automatic updates" at bounding box center [1253, 193] width 13 height 13
checkbox input "false"
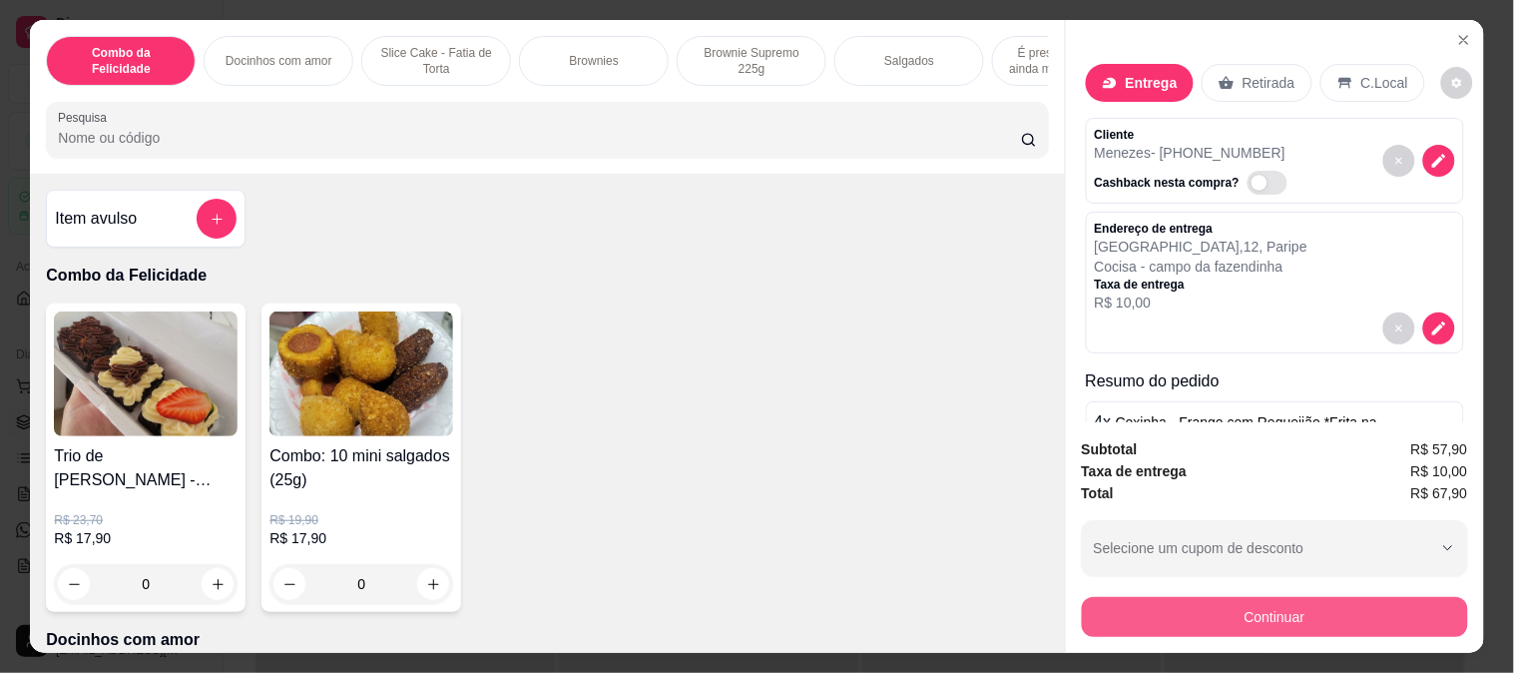
click at [1257, 604] on button "Continuar" at bounding box center [1275, 617] width 386 height 40
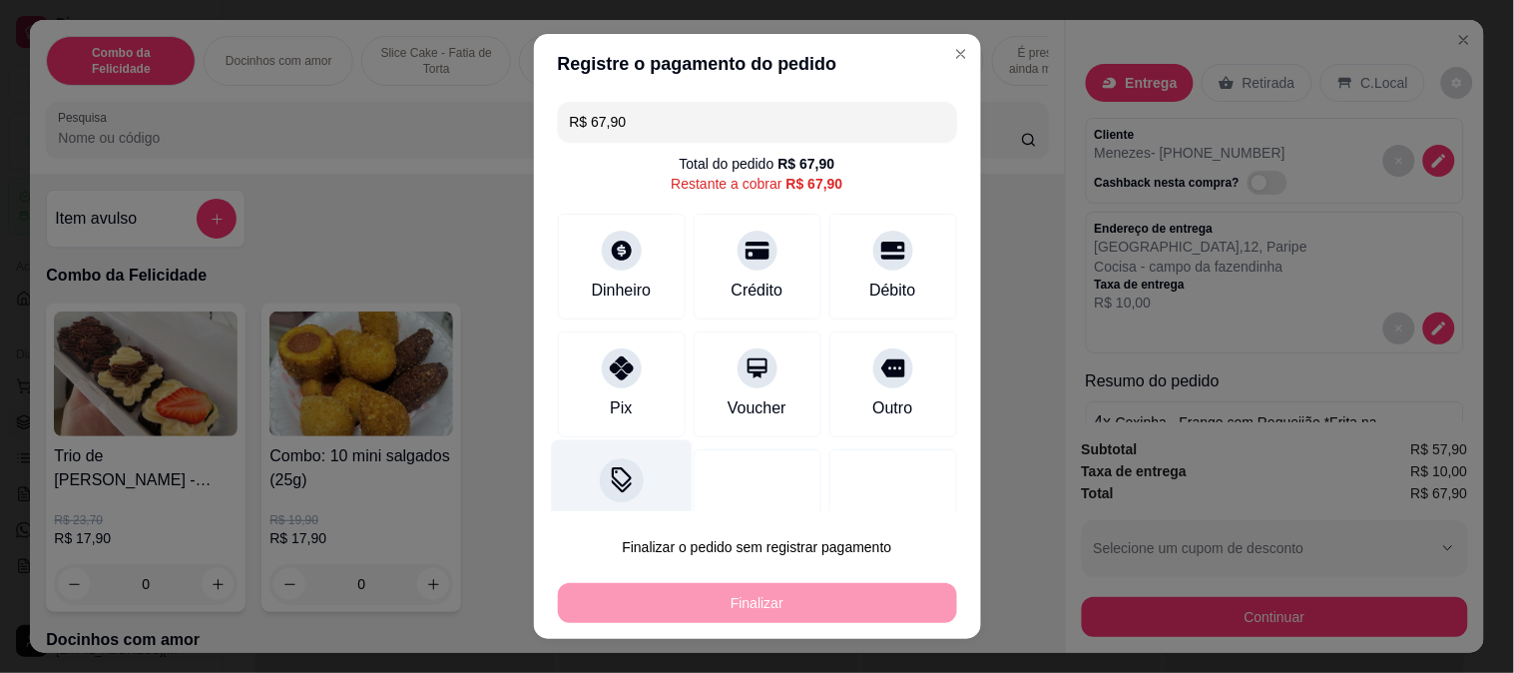
click at [609, 460] on div at bounding box center [622, 480] width 44 height 44
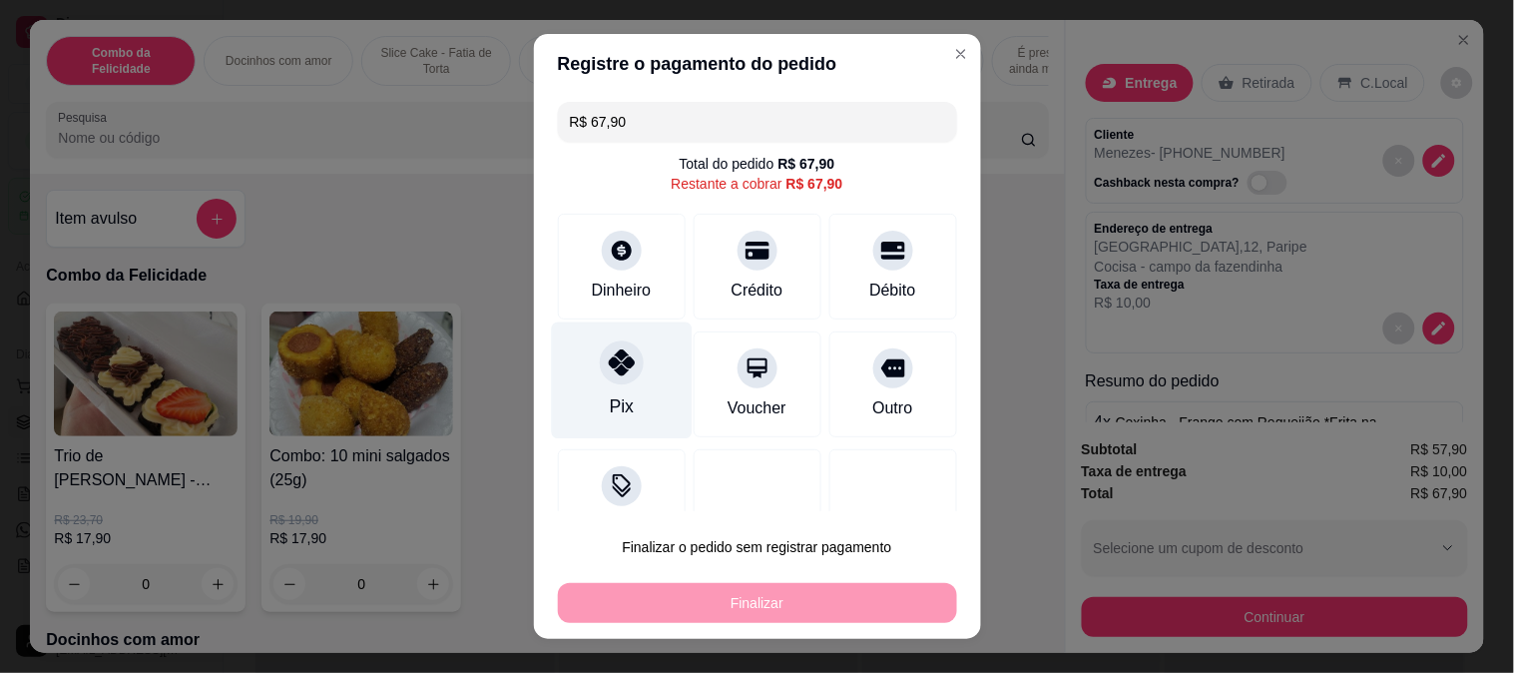
scroll to position [51, 0]
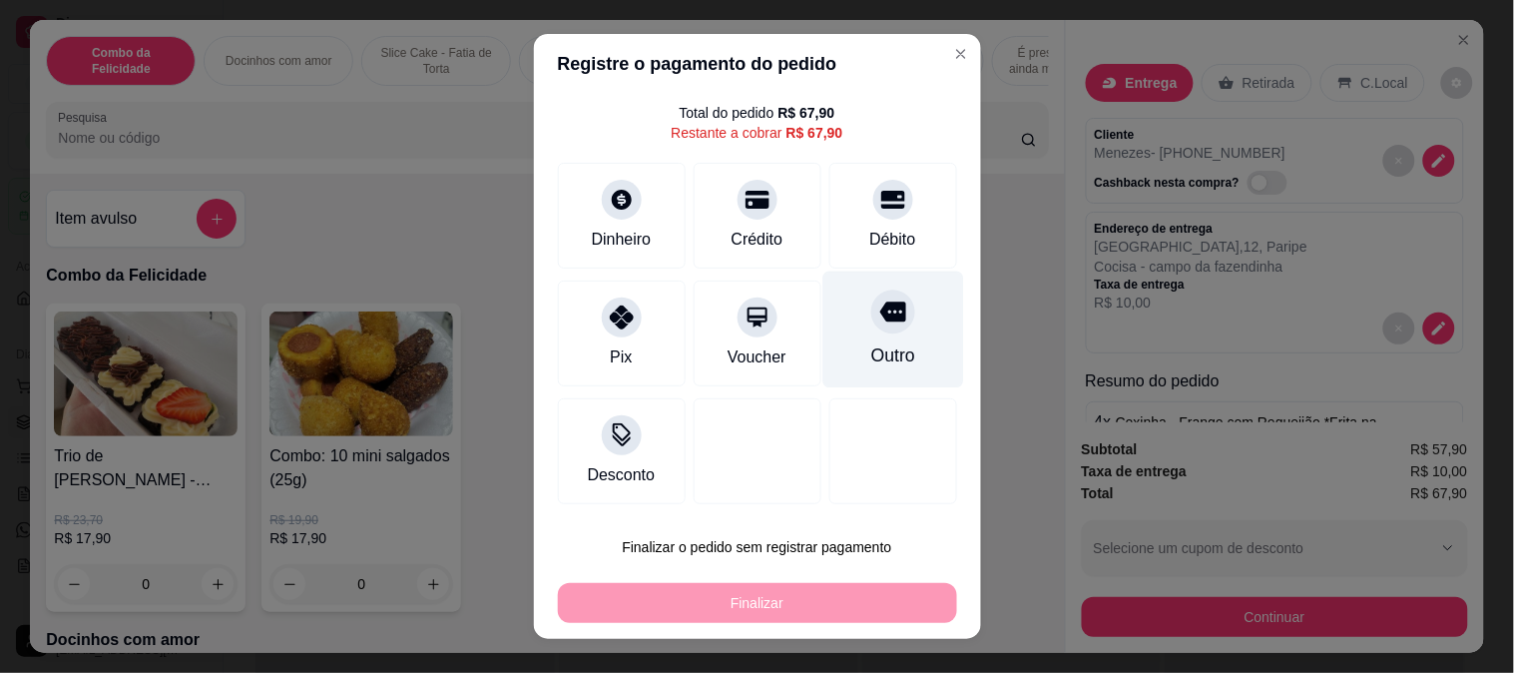
click at [879, 323] on icon at bounding box center [892, 311] width 26 height 26
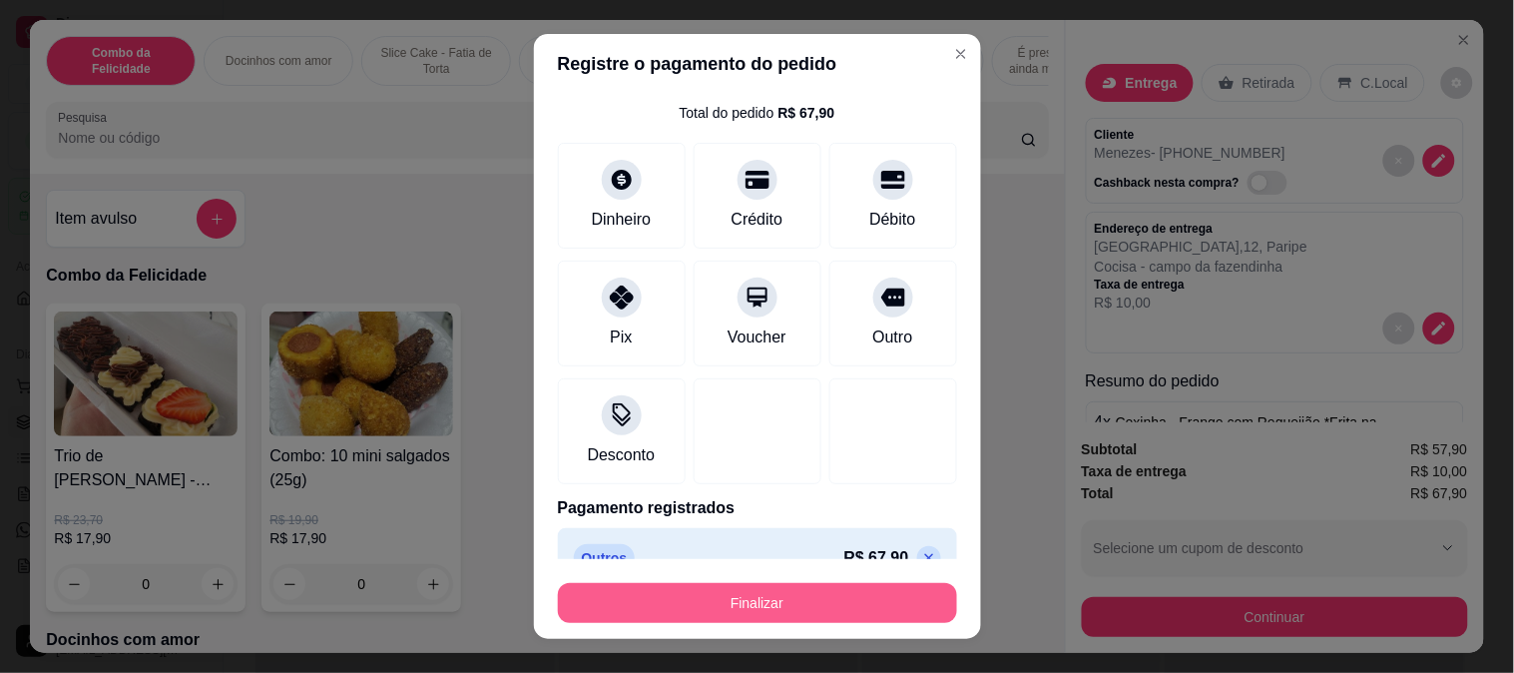
click at [766, 610] on button "Finalizar" at bounding box center [757, 603] width 399 height 40
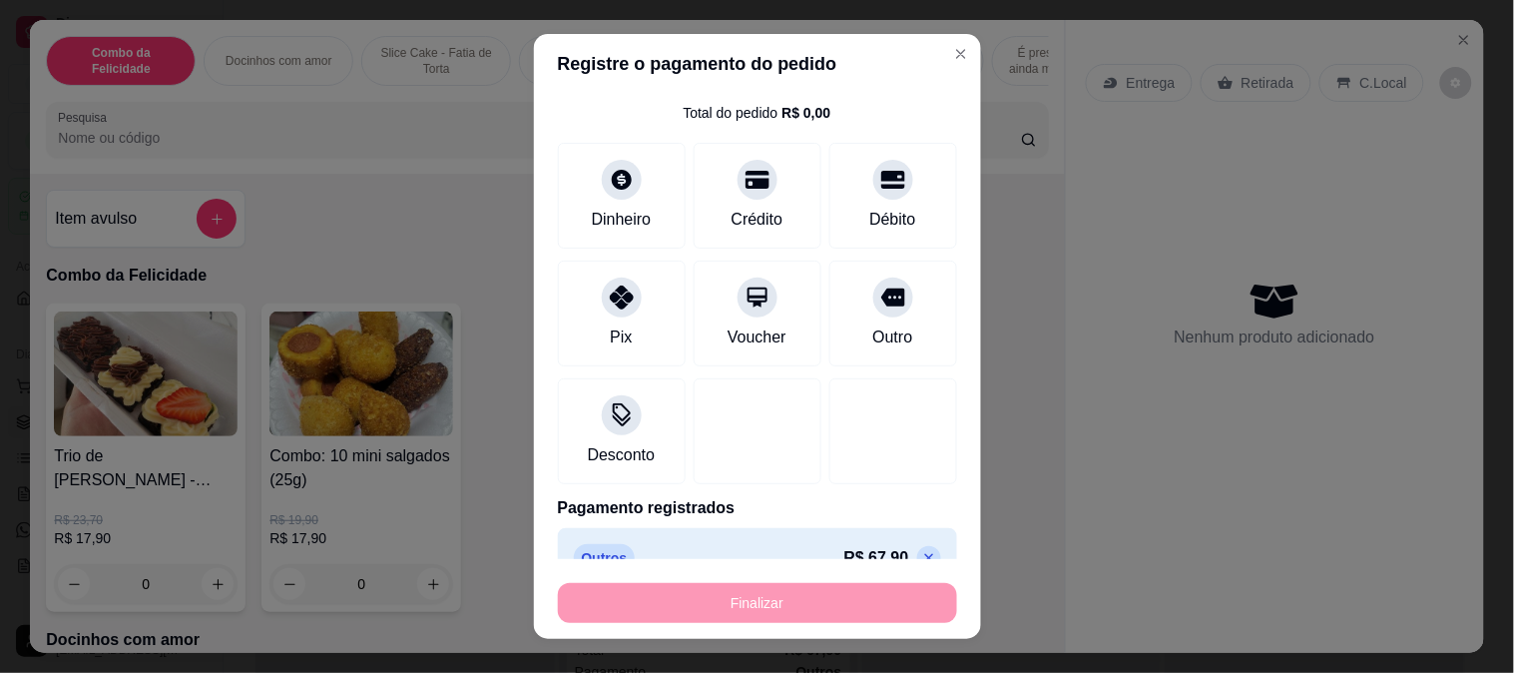
type input "-R$ 67,90"
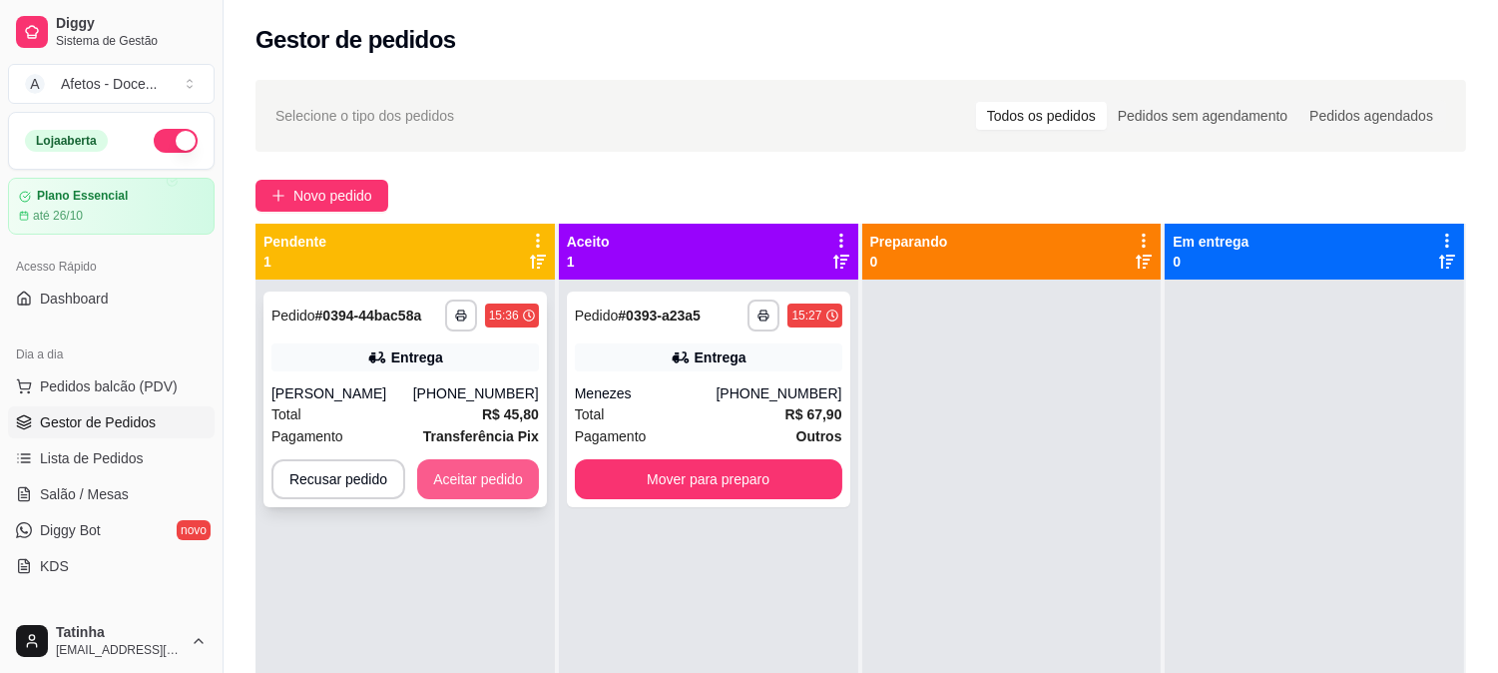
click at [447, 491] on button "Aceitar pedido" at bounding box center [478, 479] width 122 height 40
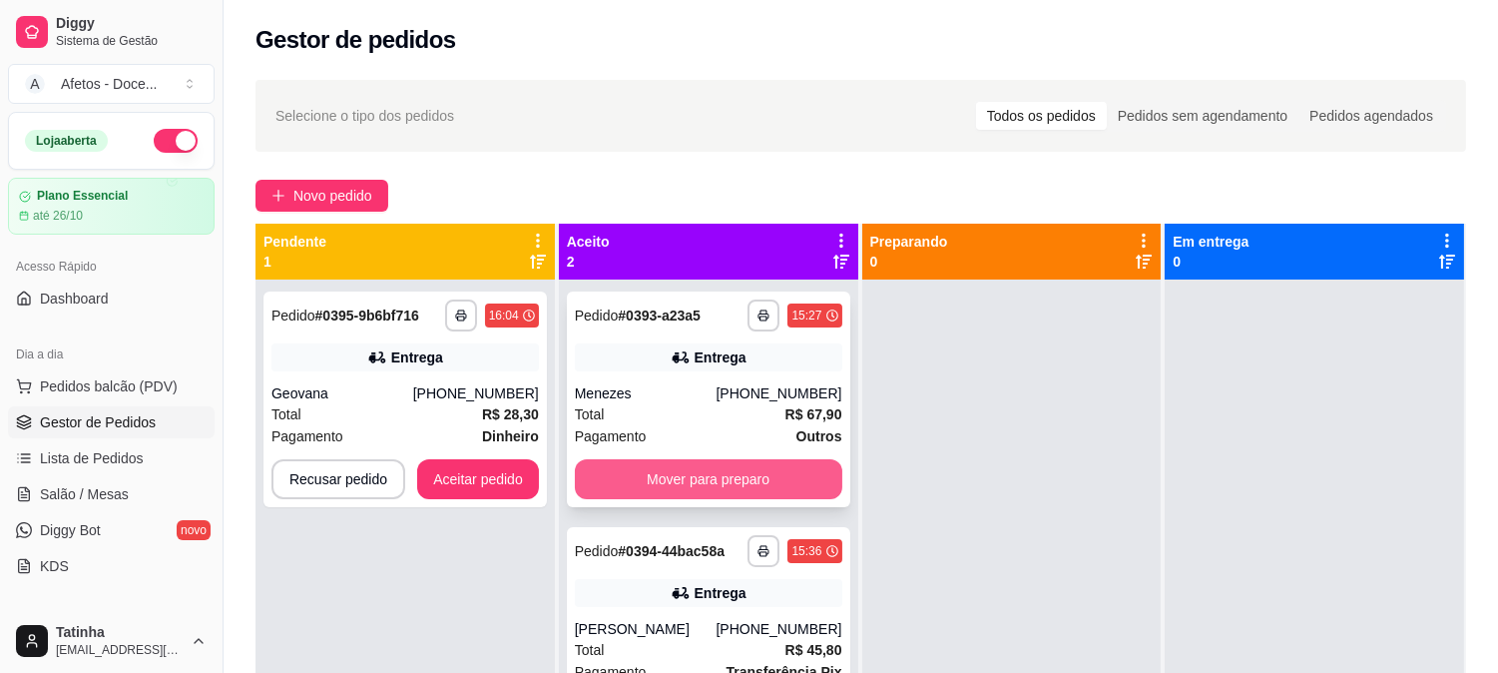
click at [752, 469] on button "Mover para preparo" at bounding box center [708, 479] width 267 height 40
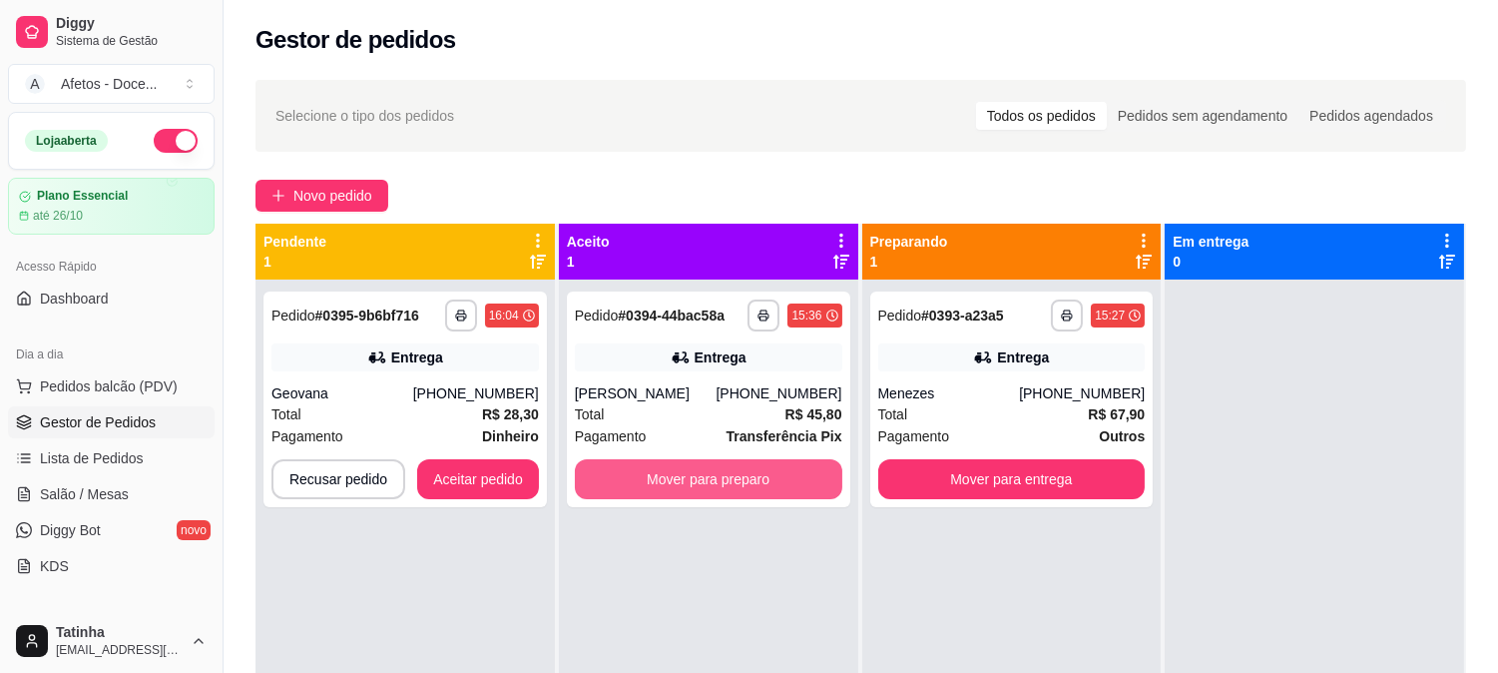
click at [752, 469] on button "Mover para preparo" at bounding box center [708, 479] width 267 height 40
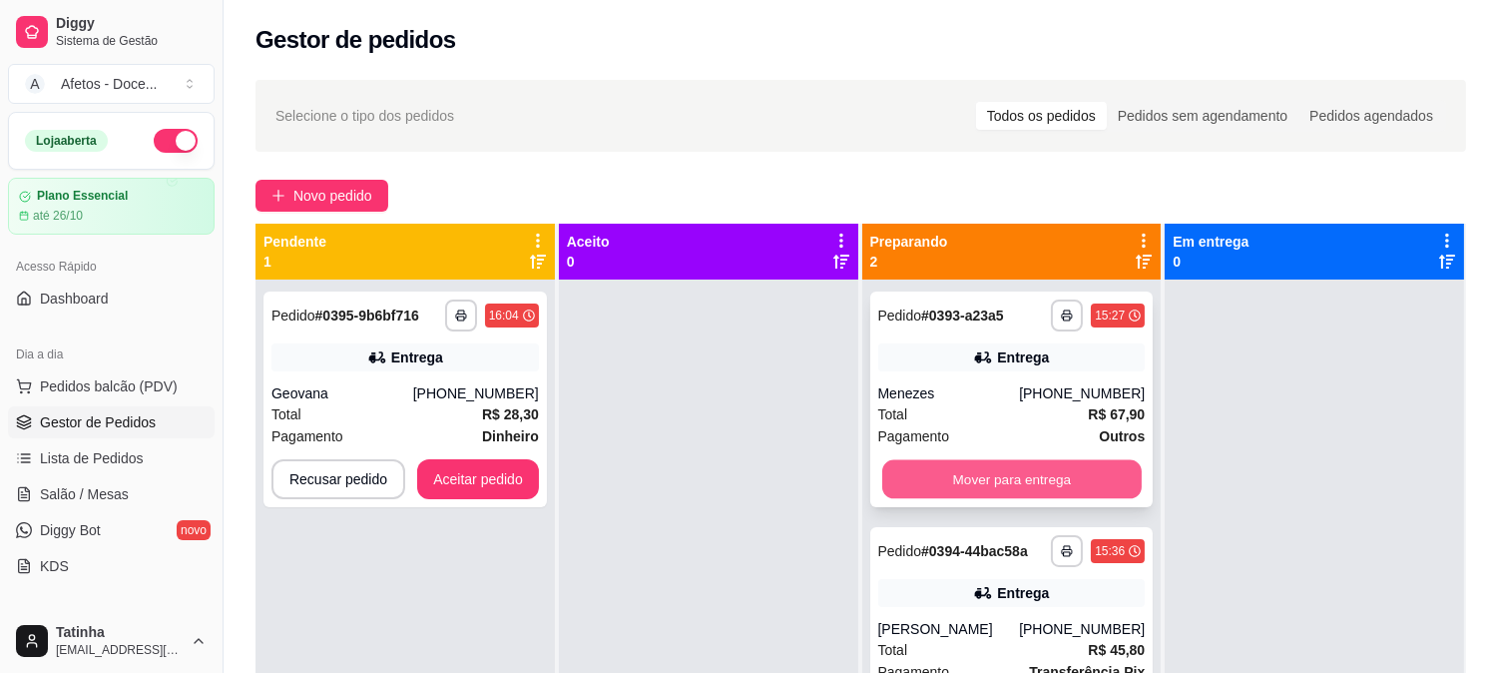
click at [972, 472] on button "Mover para entrega" at bounding box center [1011, 479] width 259 height 39
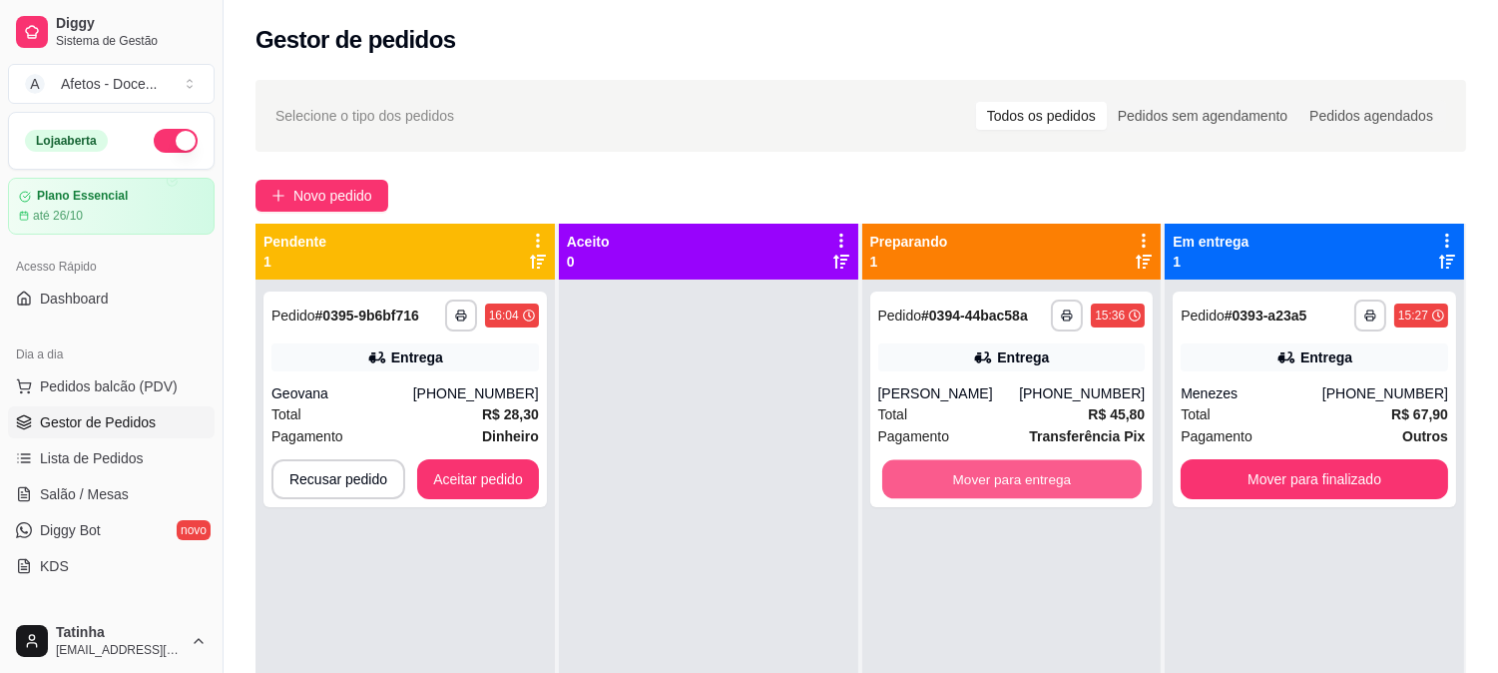
click at [972, 472] on button "Mover para entrega" at bounding box center [1011, 479] width 259 height 39
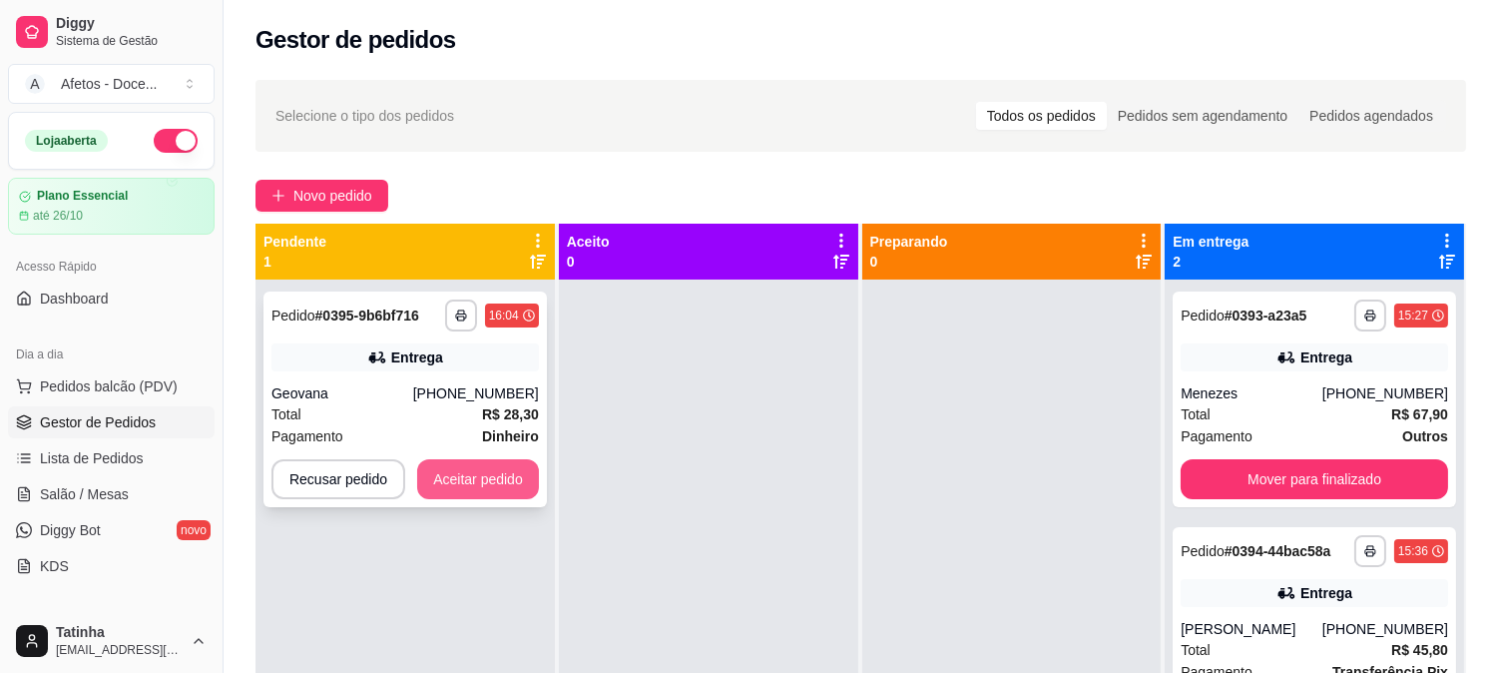
click at [467, 474] on button "Aceitar pedido" at bounding box center [478, 479] width 122 height 40
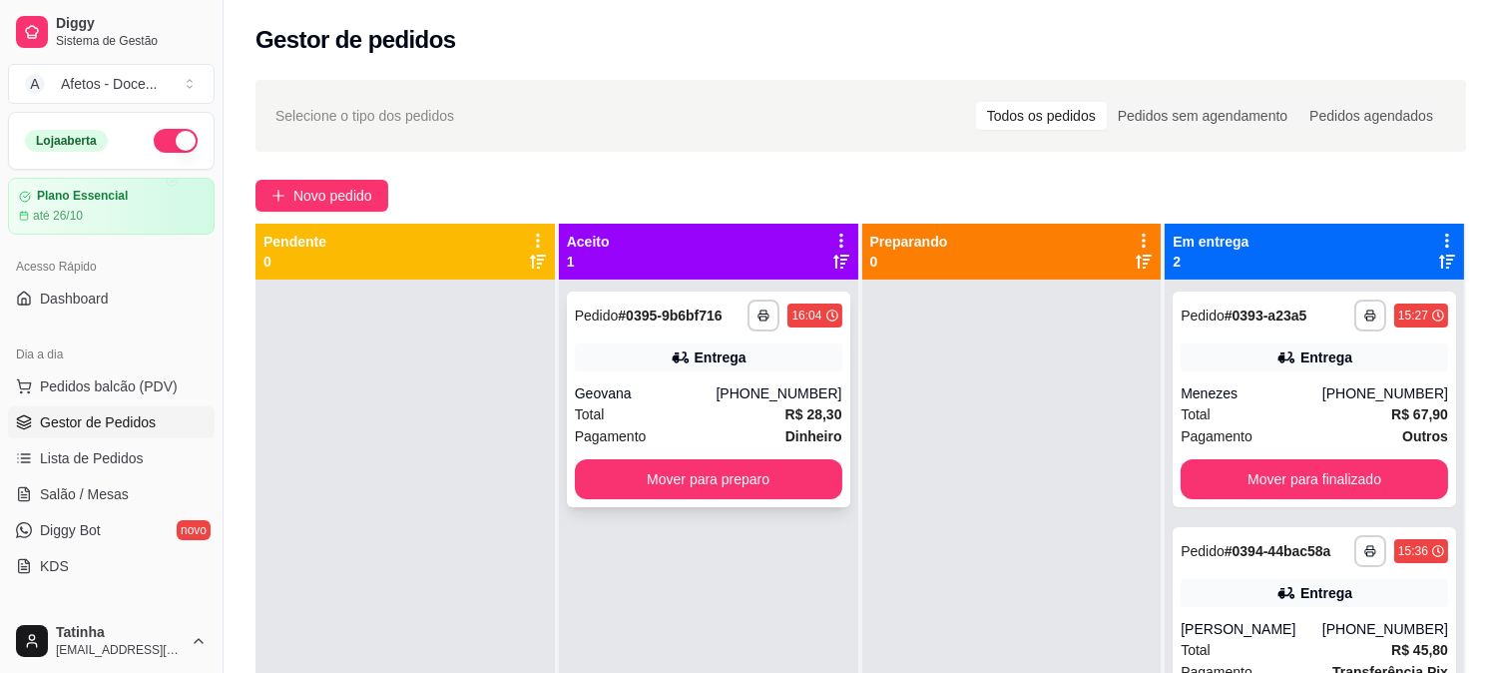
click at [663, 399] on div "Geovana" at bounding box center [646, 393] width 142 height 20
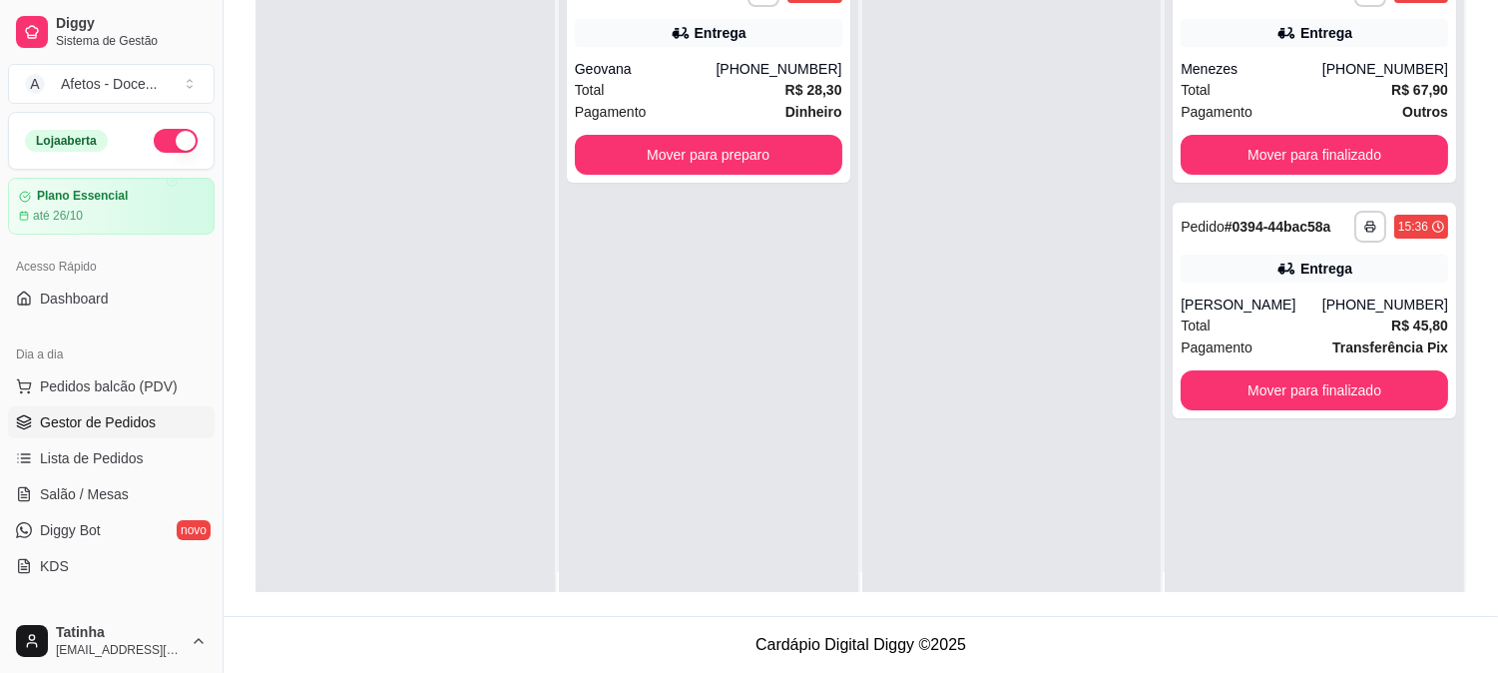
scroll to position [0, 0]
